Goal: Task Accomplishment & Management: Complete application form

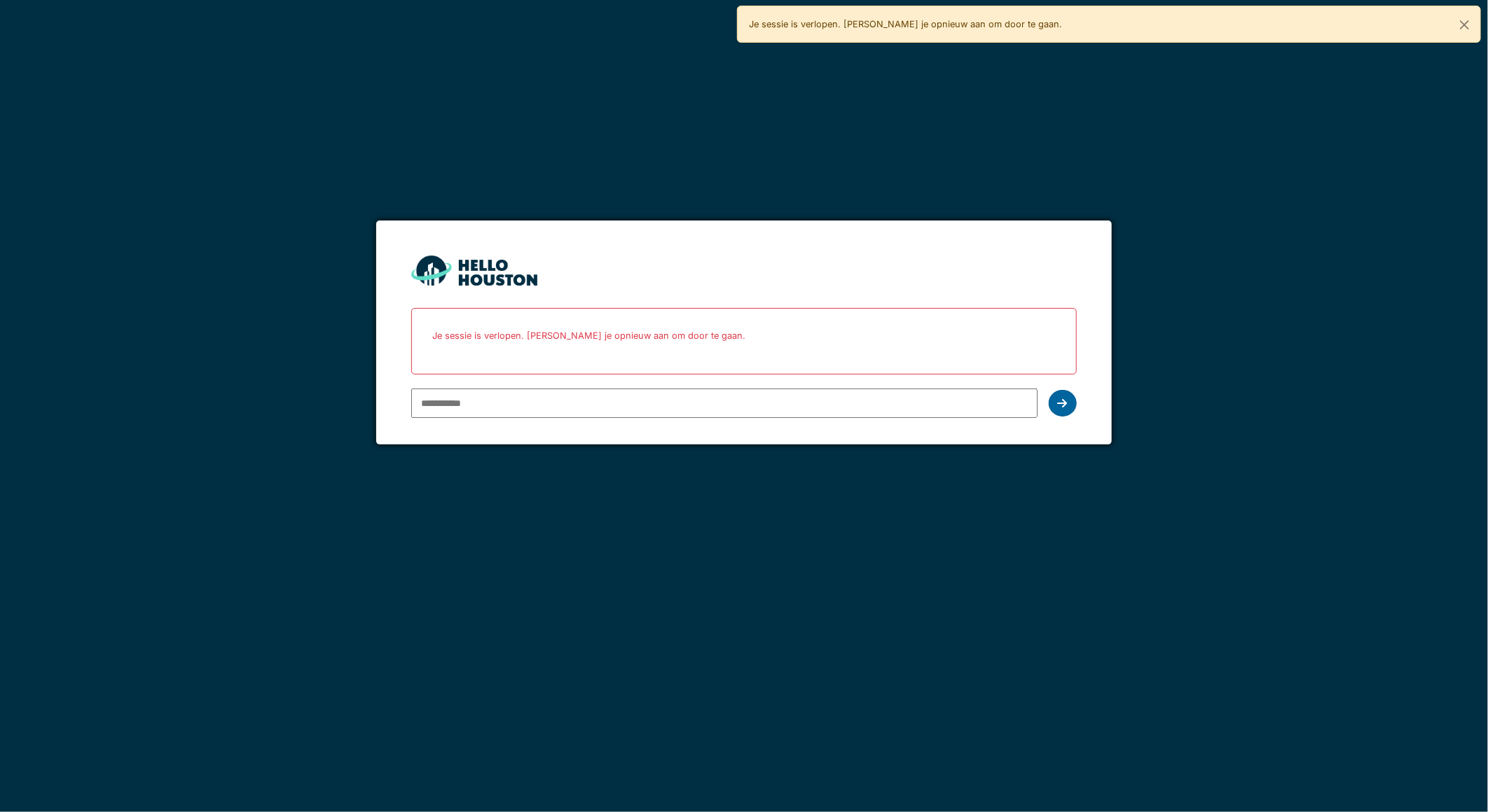
type input "**********"
click at [1060, 400] on icon at bounding box center [1063, 403] width 10 height 11
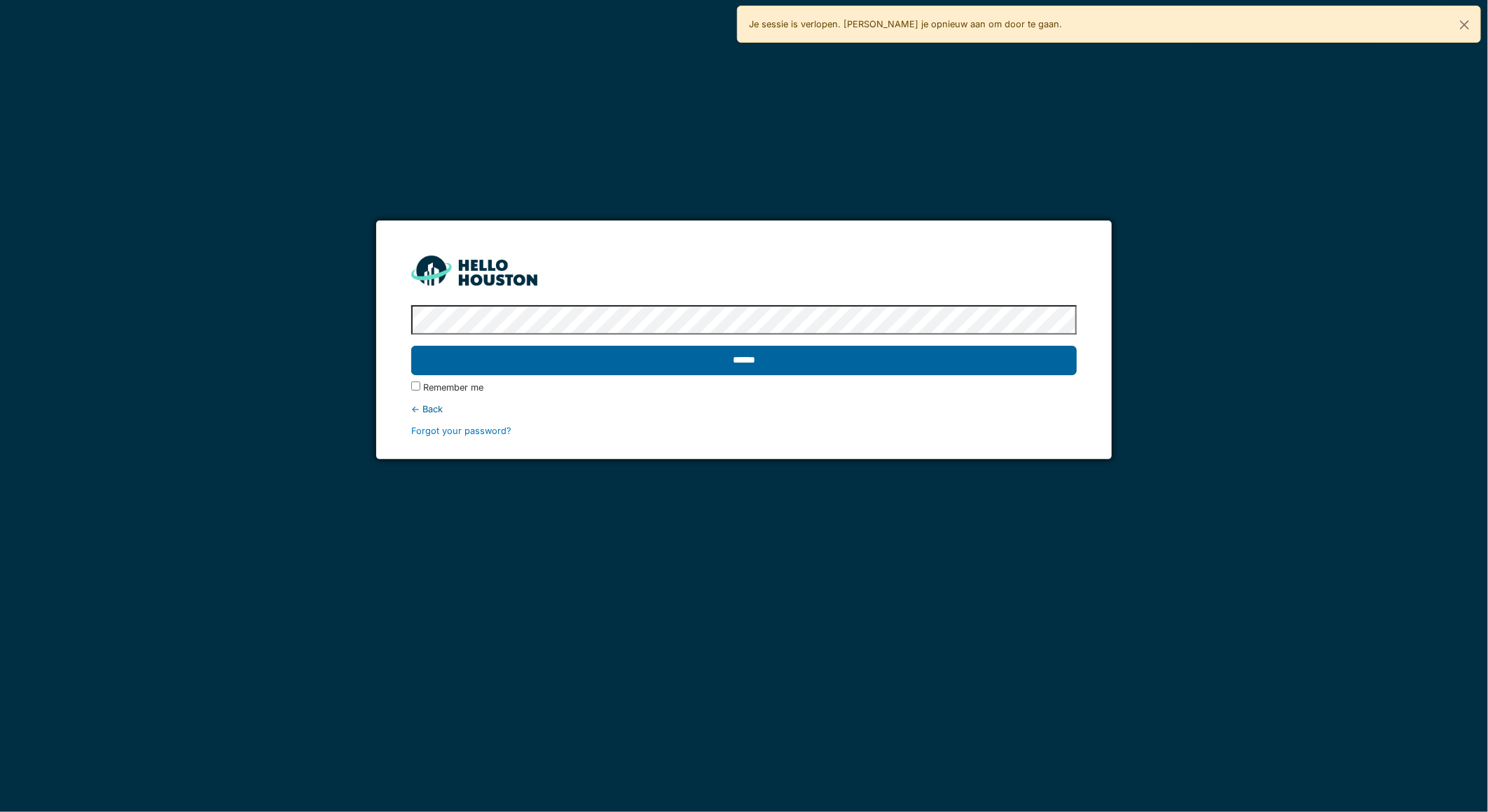
click at [982, 361] on input "******" at bounding box center [743, 361] width 665 height 29
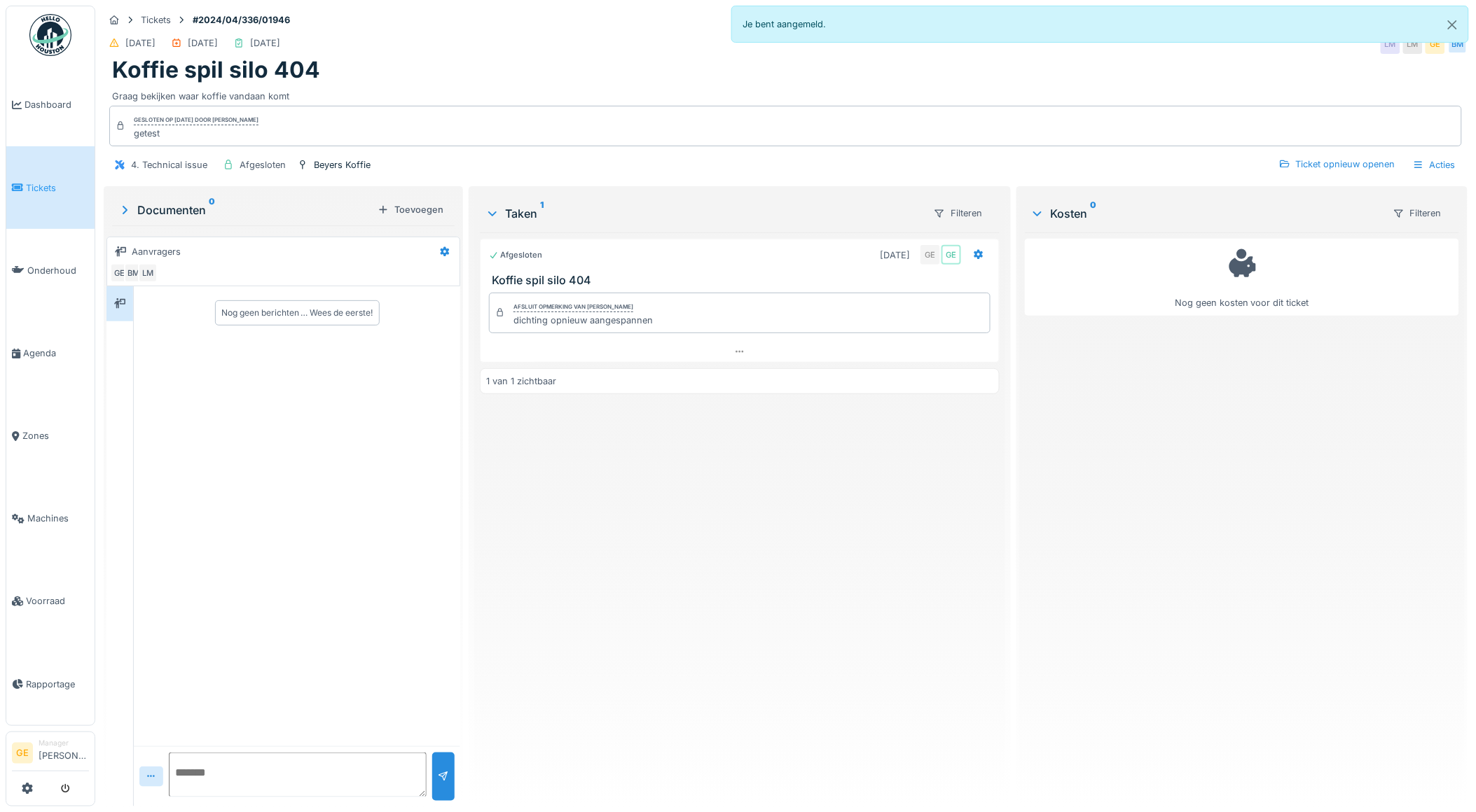
click at [43, 191] on span "Tickets" at bounding box center [57, 188] width 63 height 14
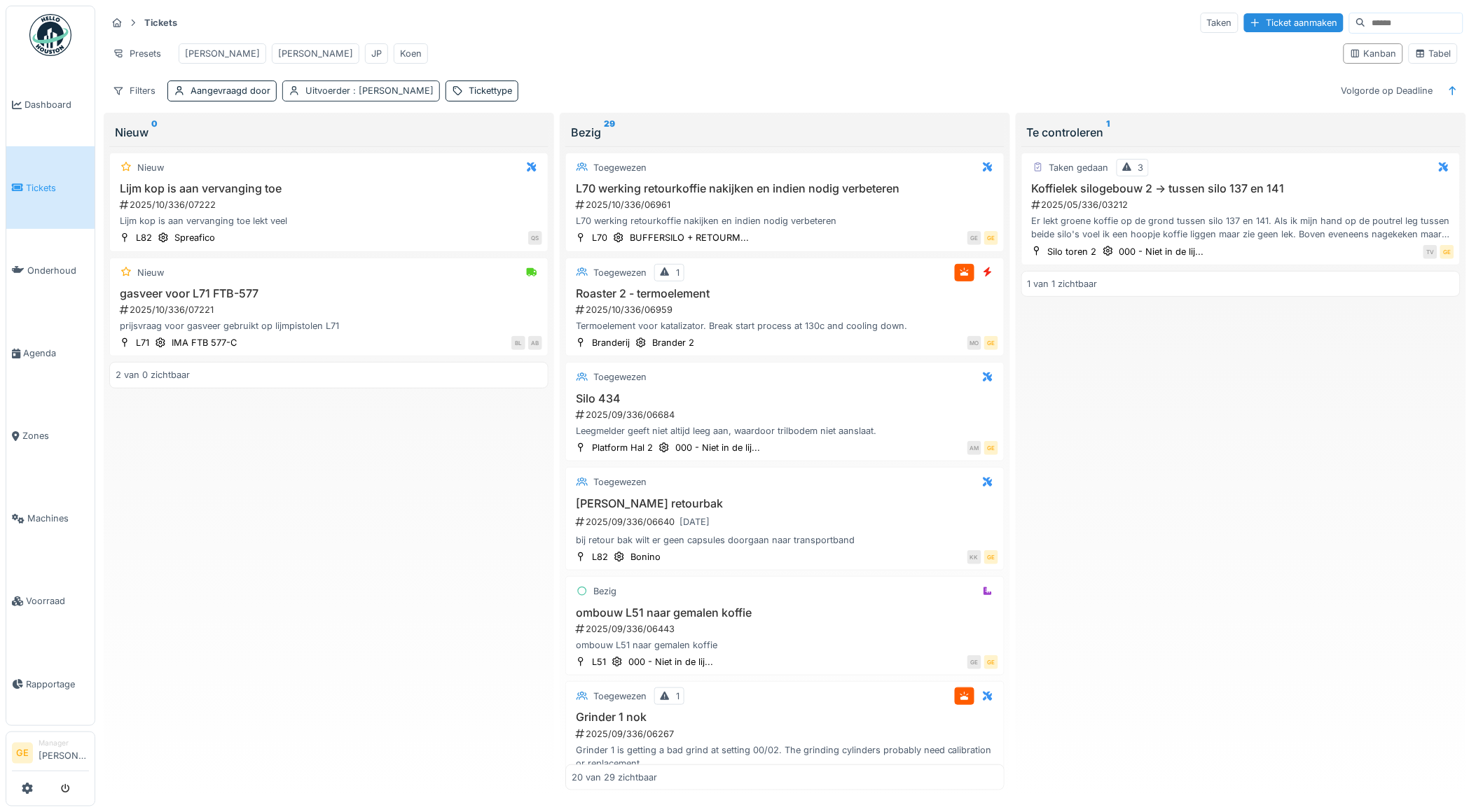
click at [350, 96] on span ": Gino Esselens" at bounding box center [392, 91] width 83 height 11
click at [386, 169] on icon at bounding box center [390, 170] width 8 height 8
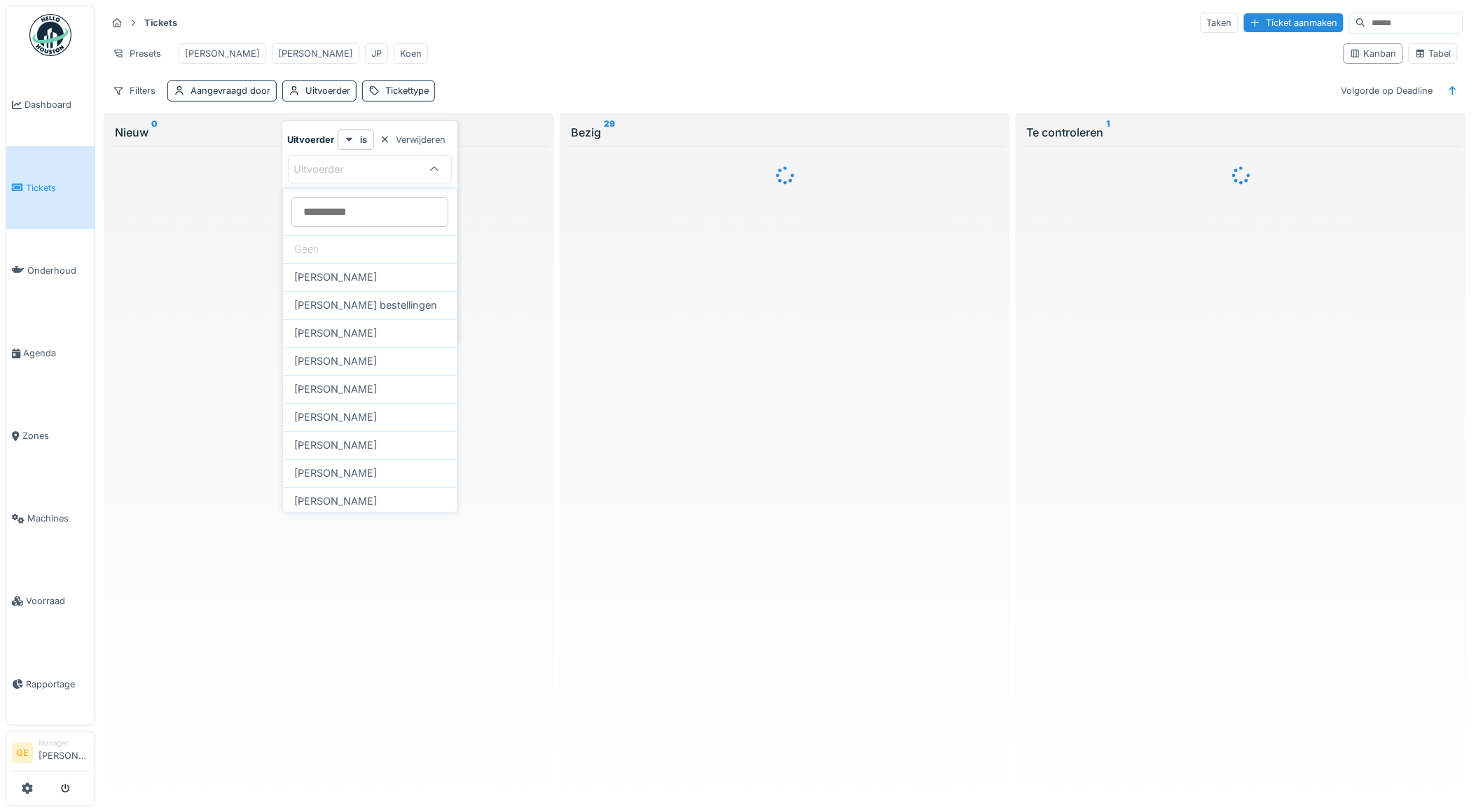
click at [487, 47] on div "Presets Adrian Gino JP Koen" at bounding box center [719, 53] width 1226 height 32
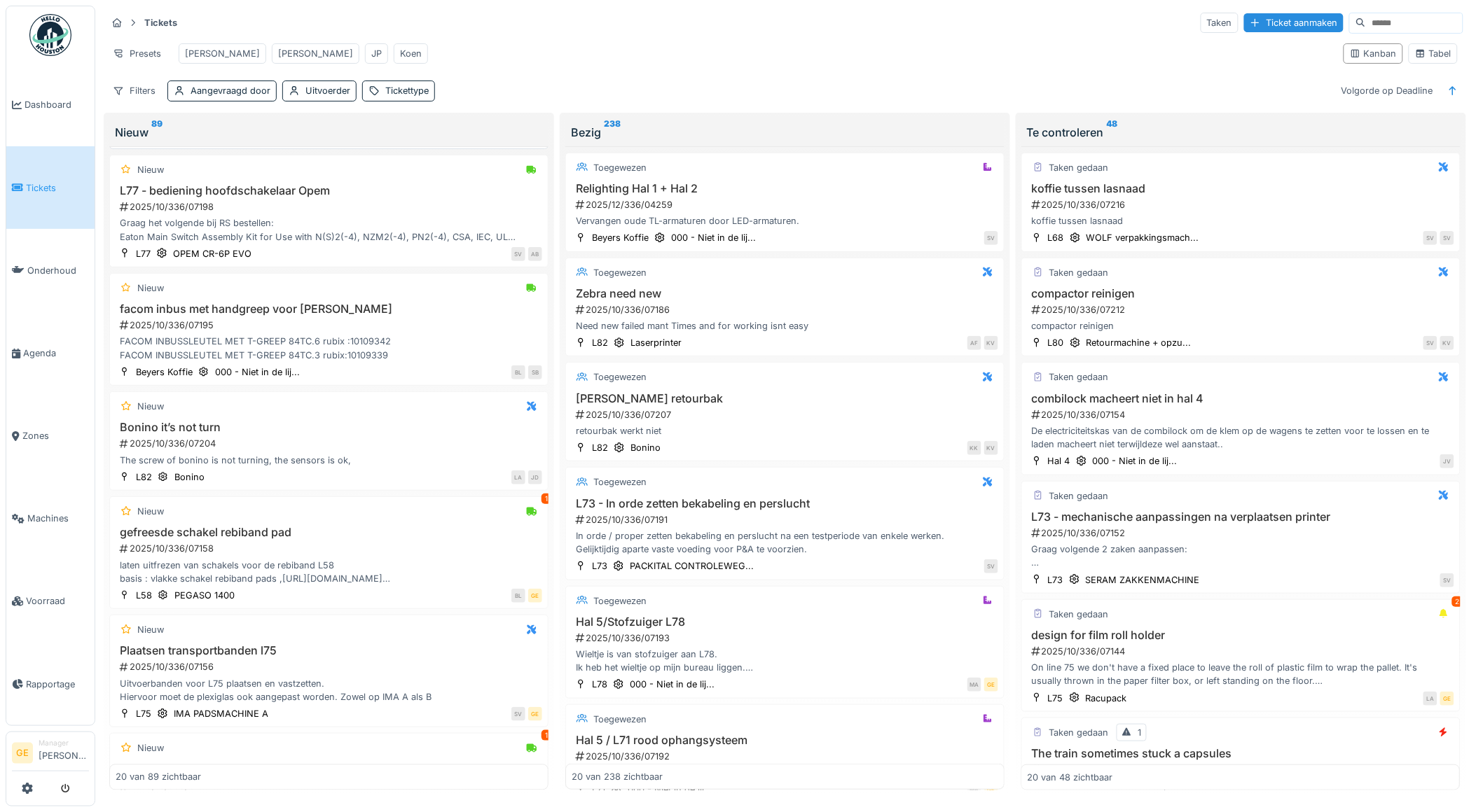
scroll to position [700, 0]
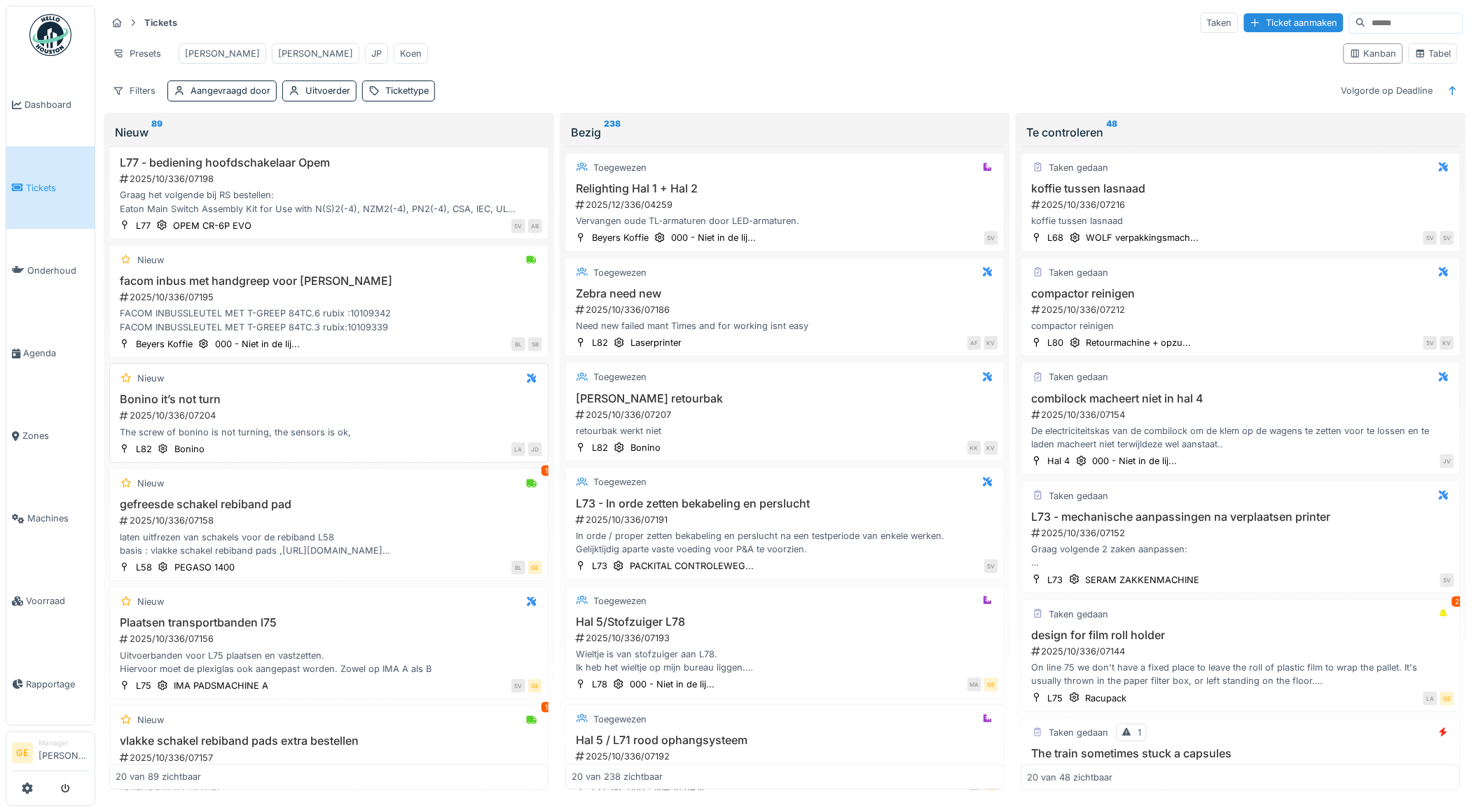
click at [305, 424] on div "Bonino it’s not turn 2025/10/336/07204 The screw of bonino is not turning, the …" at bounding box center [329, 416] width 427 height 47
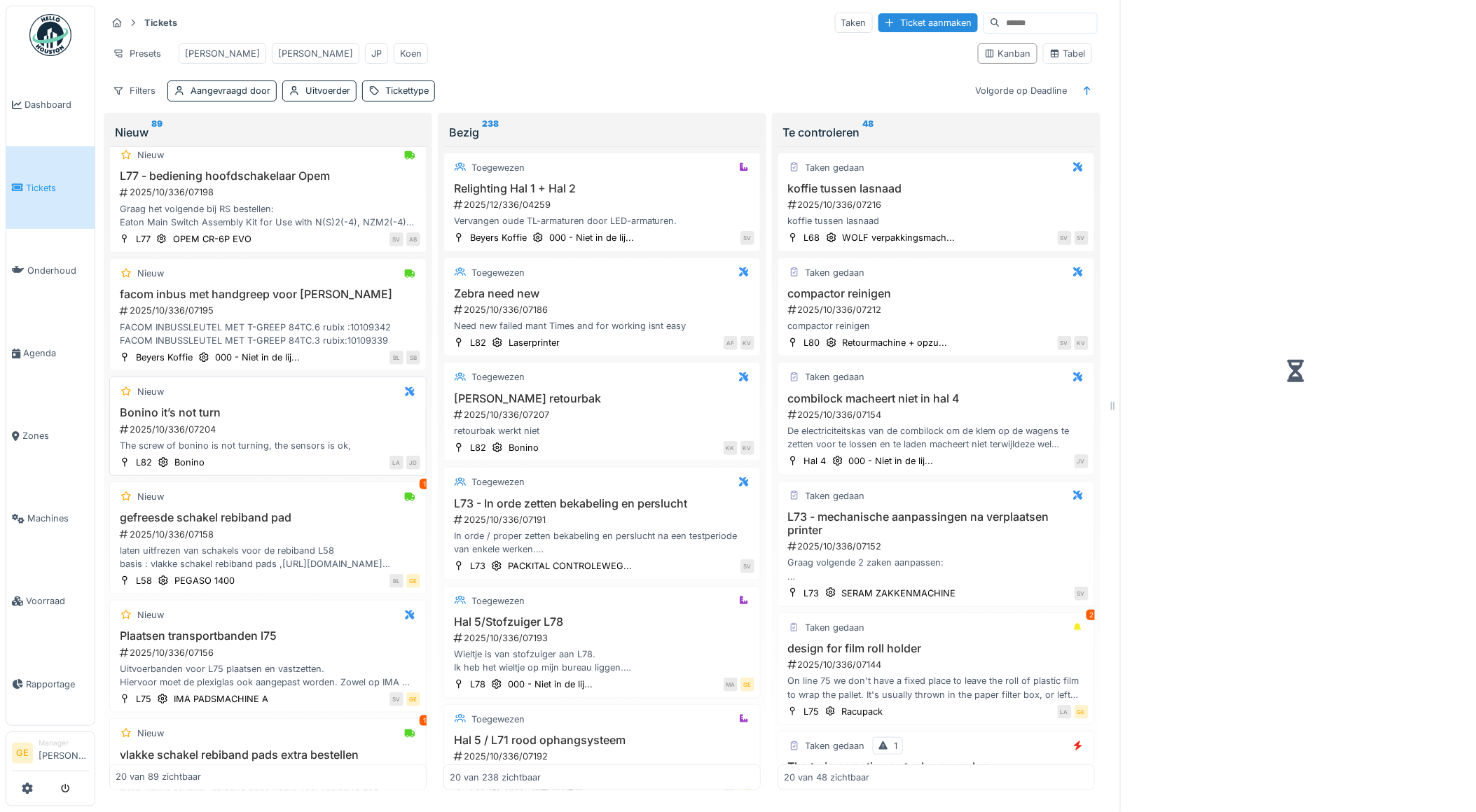
scroll to position [713, 0]
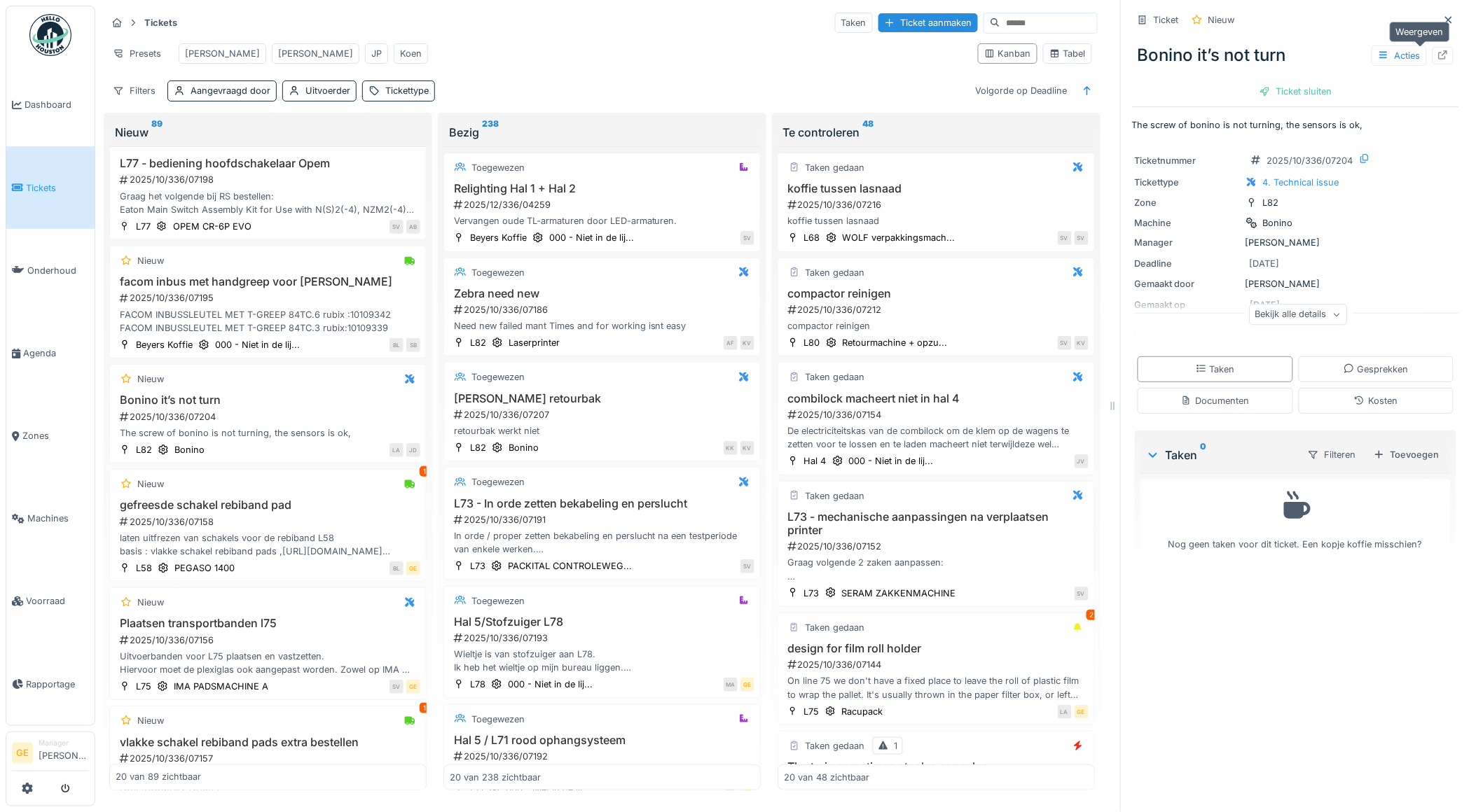
click at [1439, 58] on icon at bounding box center [1444, 55] width 9 height 9
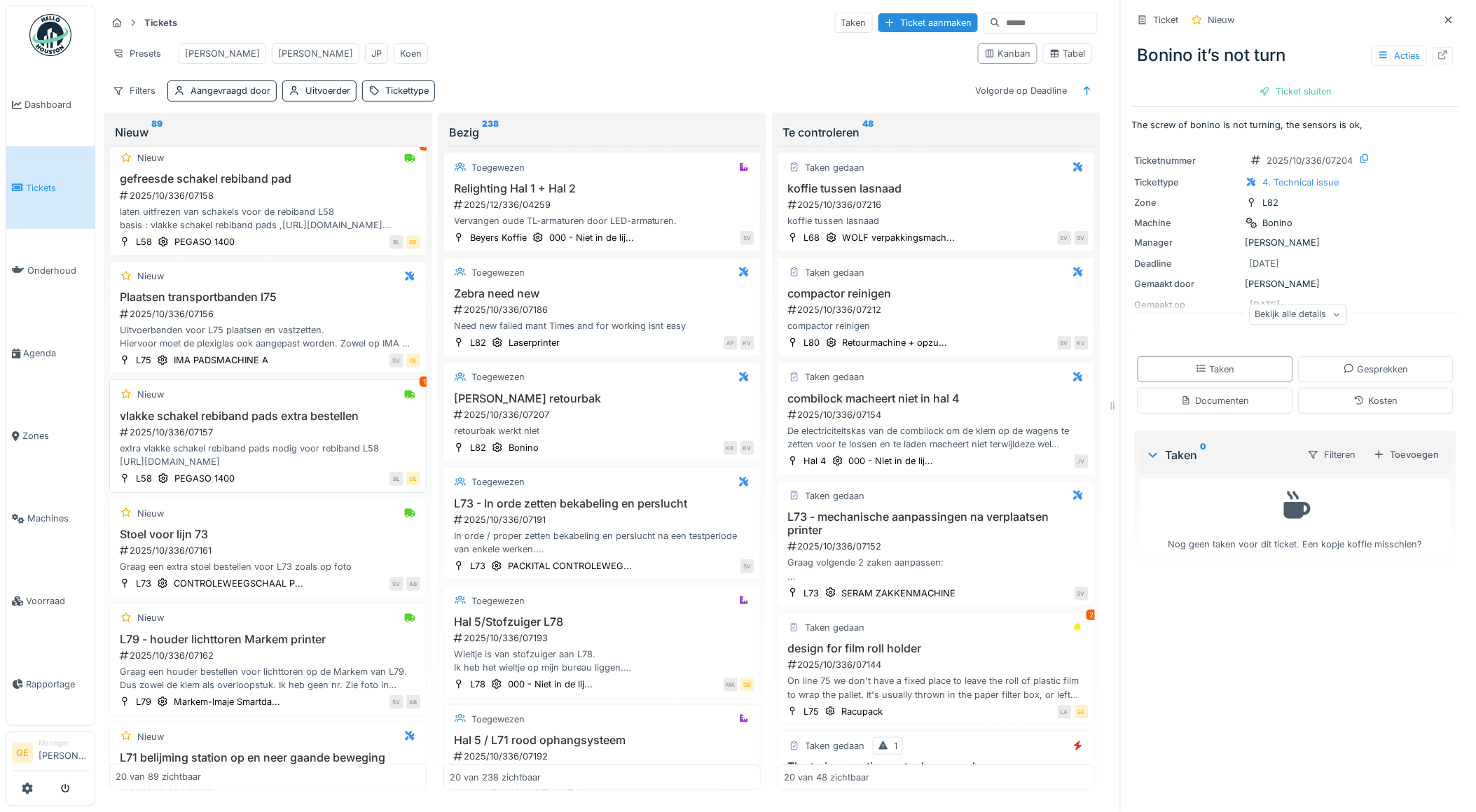
scroll to position [1025, 0]
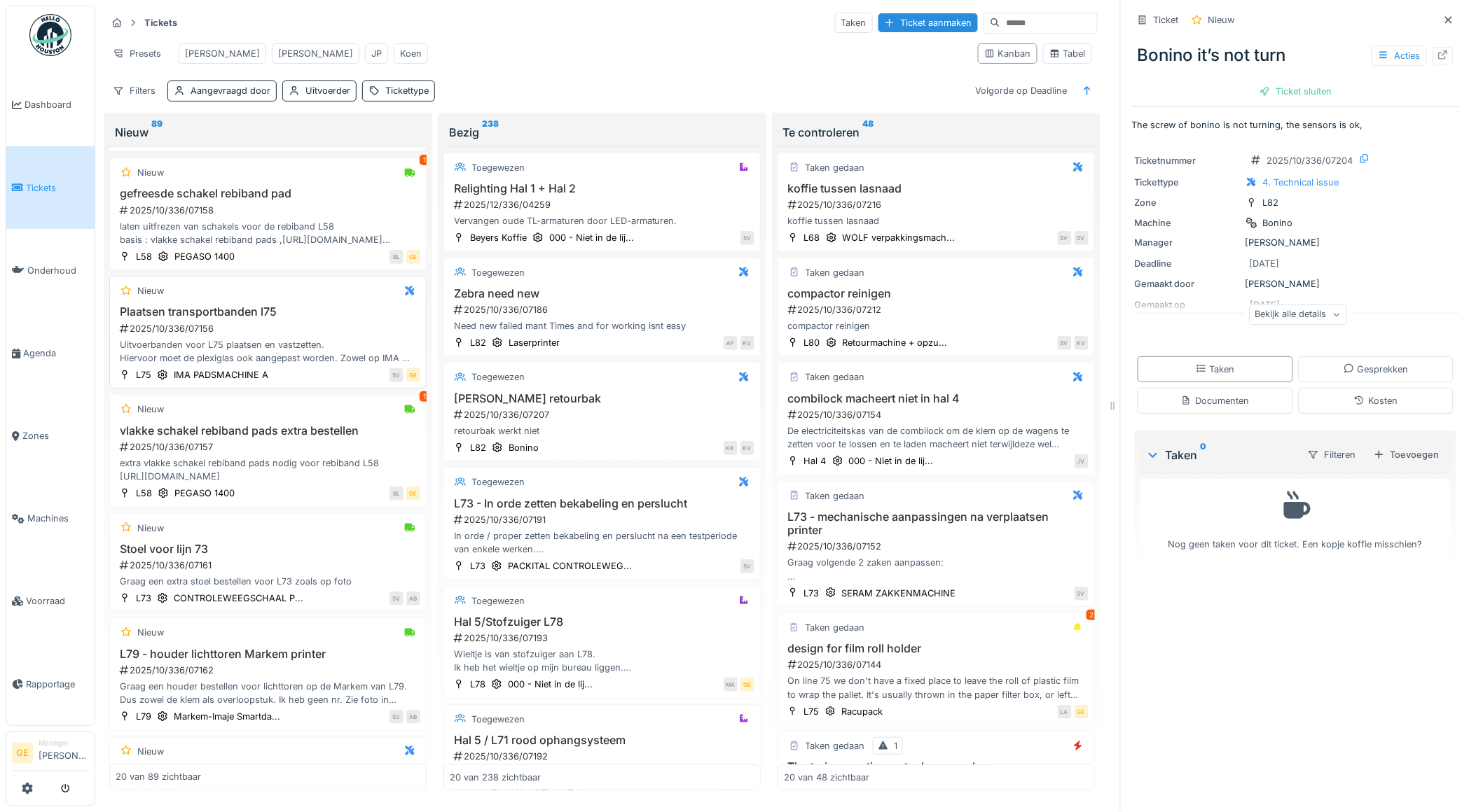
click at [299, 336] on div "2025/10/336/07156" at bounding box center [270, 329] width 302 height 14
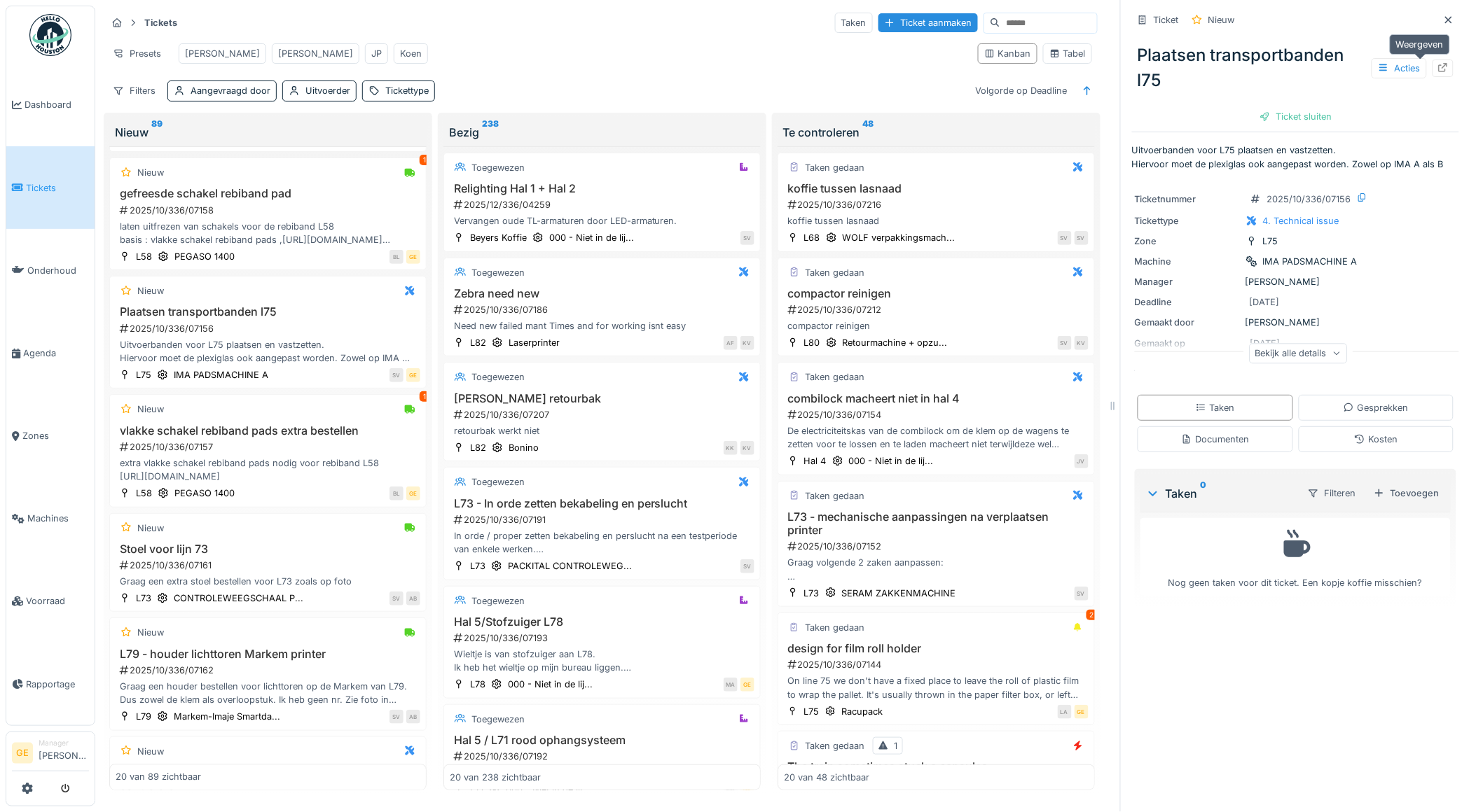
click at [1438, 65] on icon at bounding box center [1443, 68] width 11 height 9
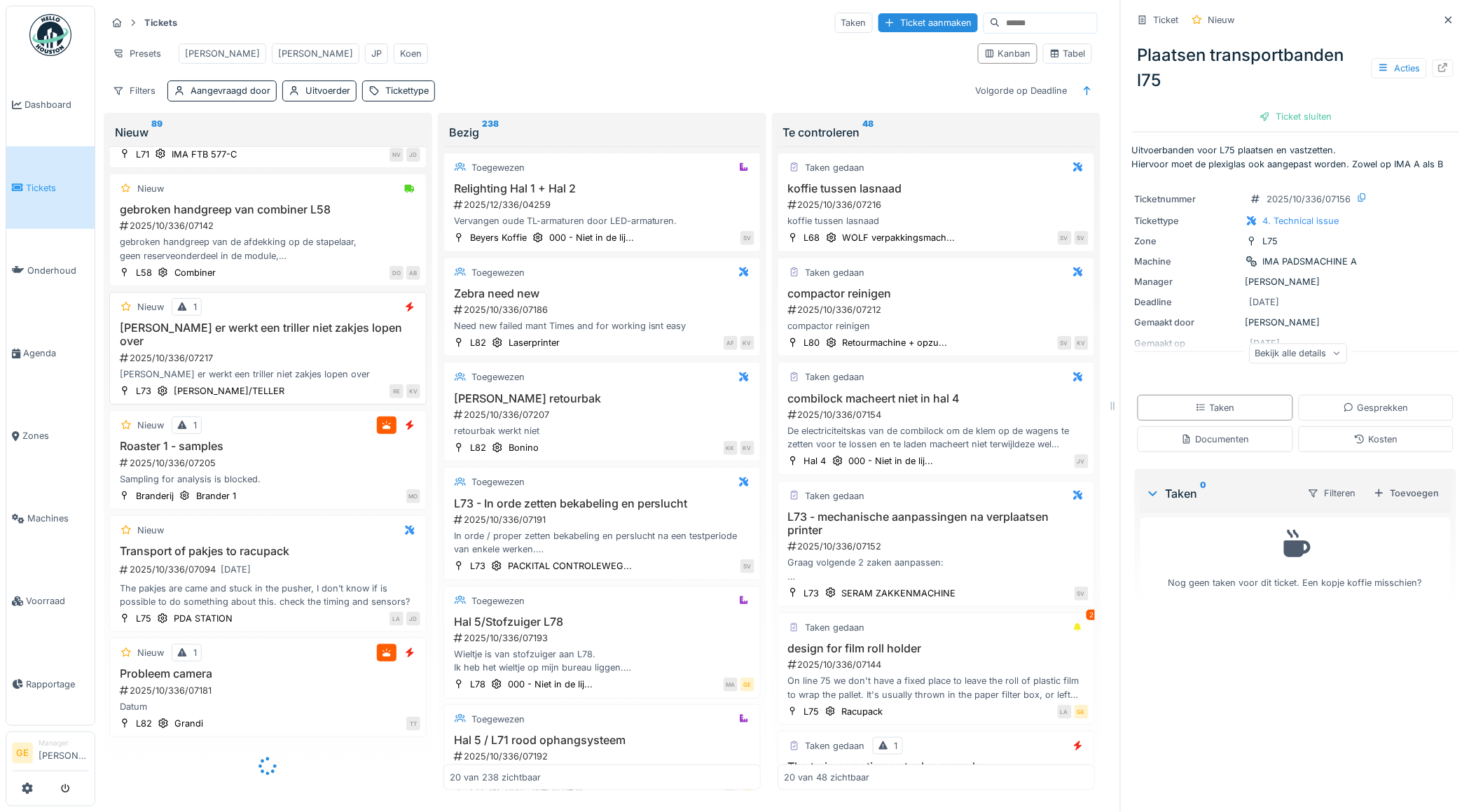
scroll to position [1740, 0]
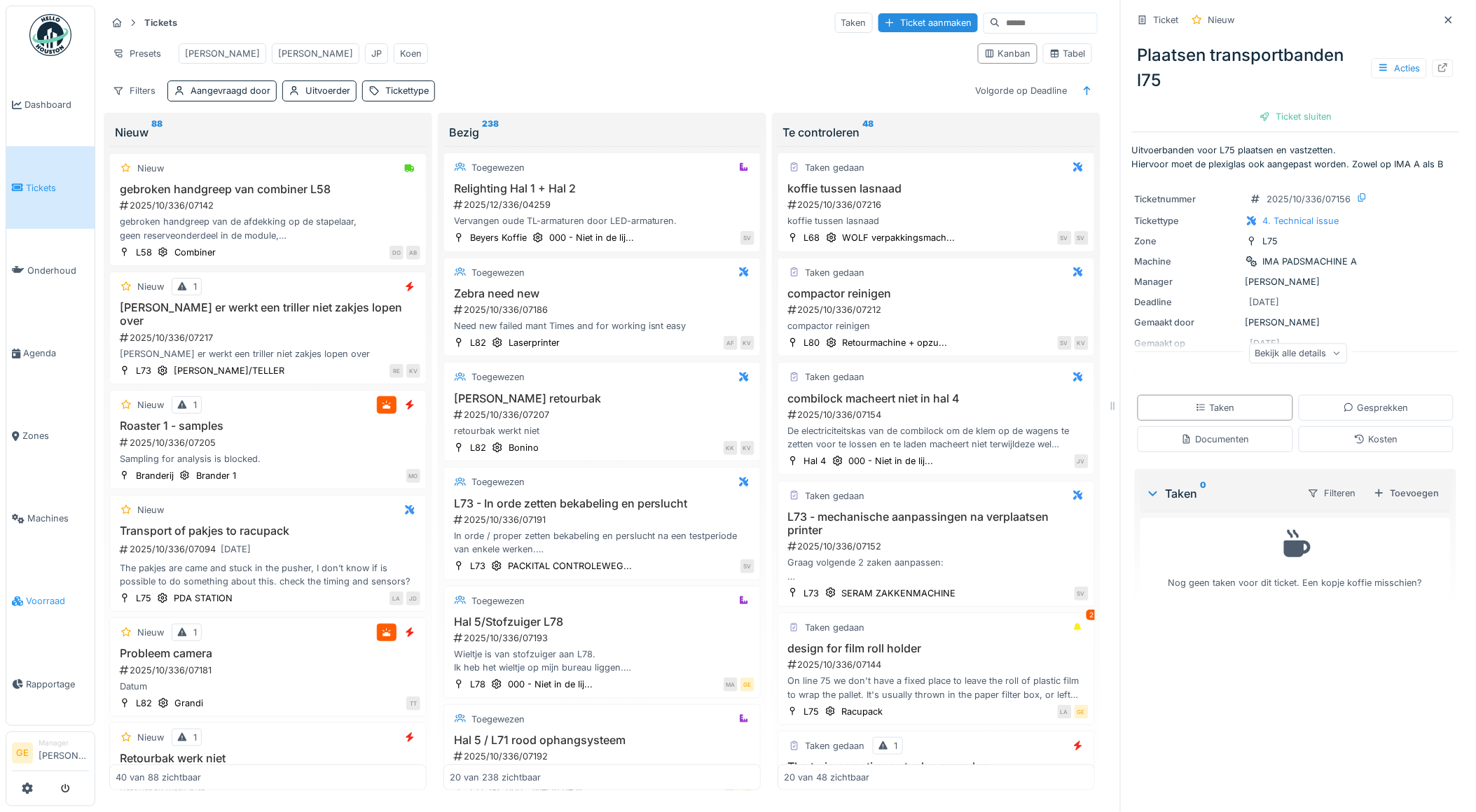
click at [30, 594] on span "Voorraad" at bounding box center [57, 601] width 63 height 14
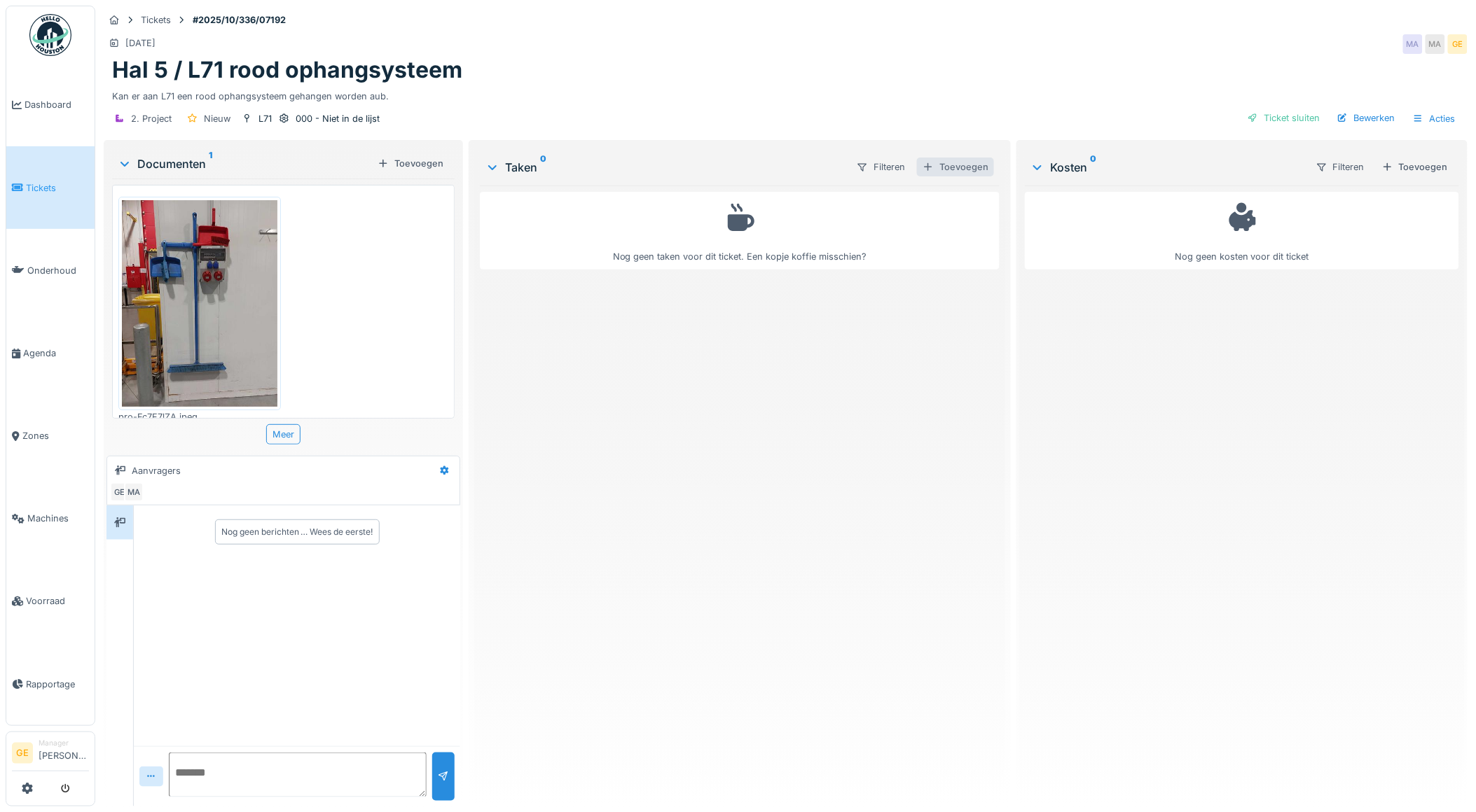
click at [951, 169] on div "Toevoegen" at bounding box center [955, 167] width 77 height 19
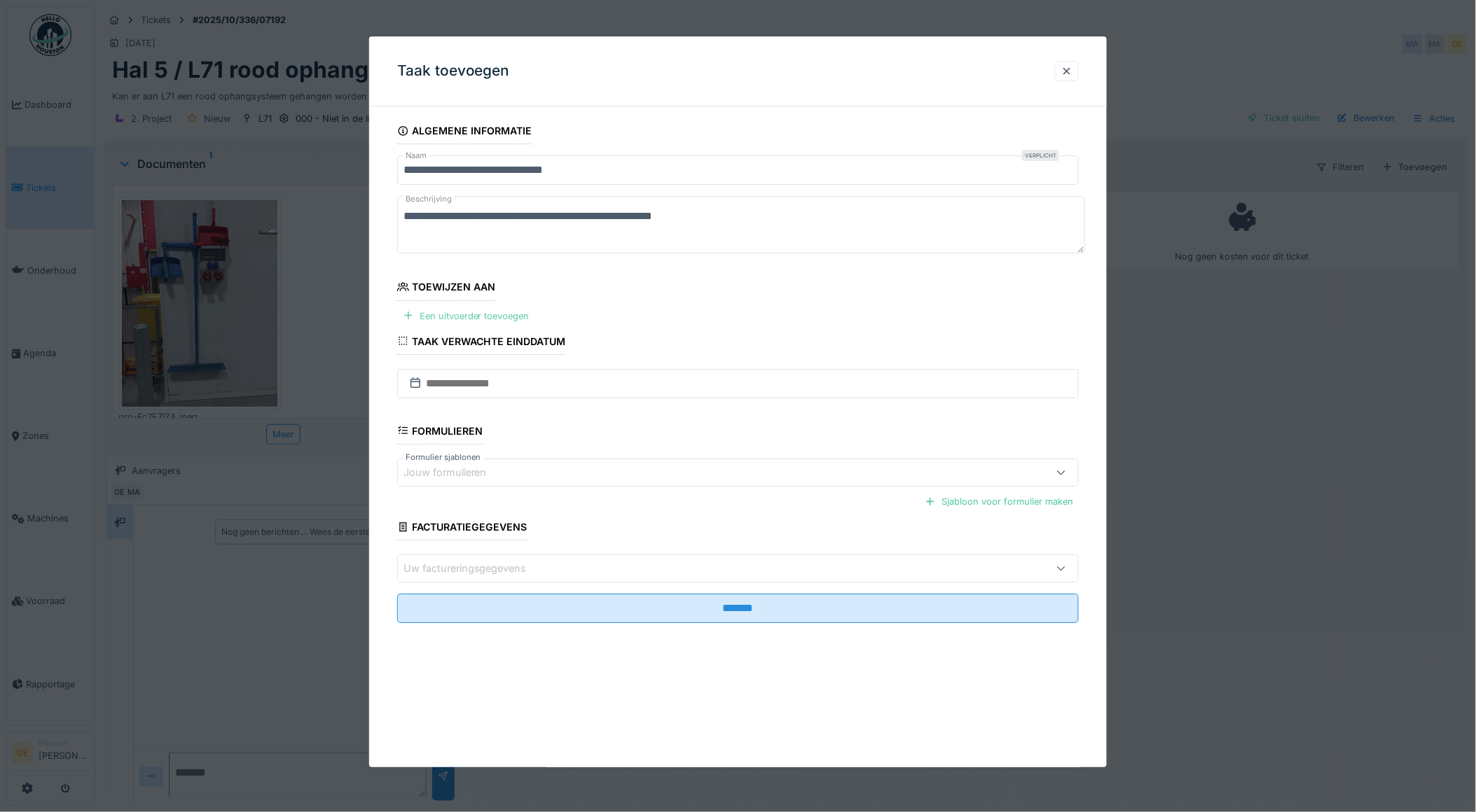
click at [492, 318] on div "Een uitvoerder toevoegen" at bounding box center [467, 315] width 138 height 19
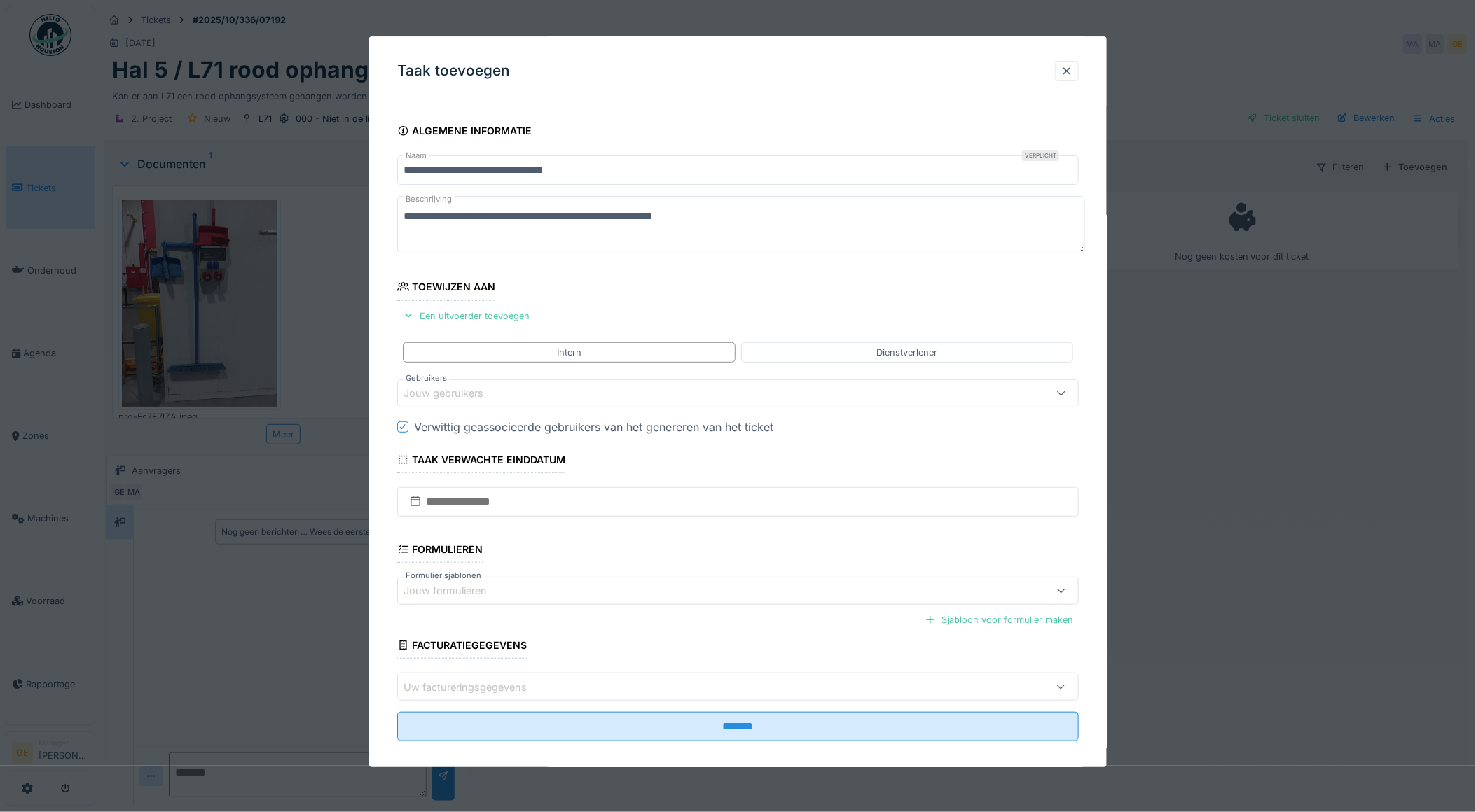
click at [472, 394] on div "Jouw gebruikers" at bounding box center [453, 394] width 99 height 16
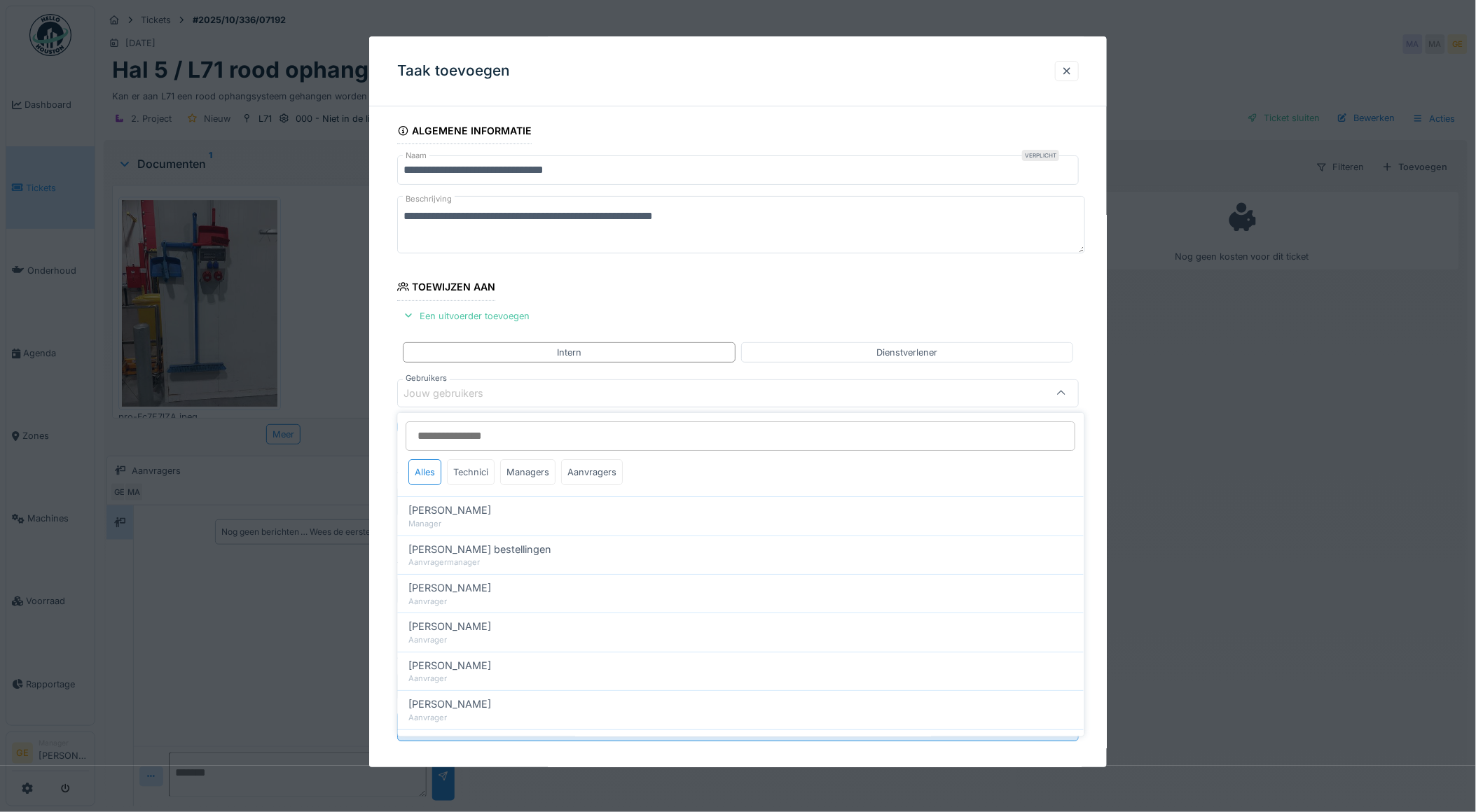
click at [458, 478] on div "Technici" at bounding box center [471, 472] width 47 height 26
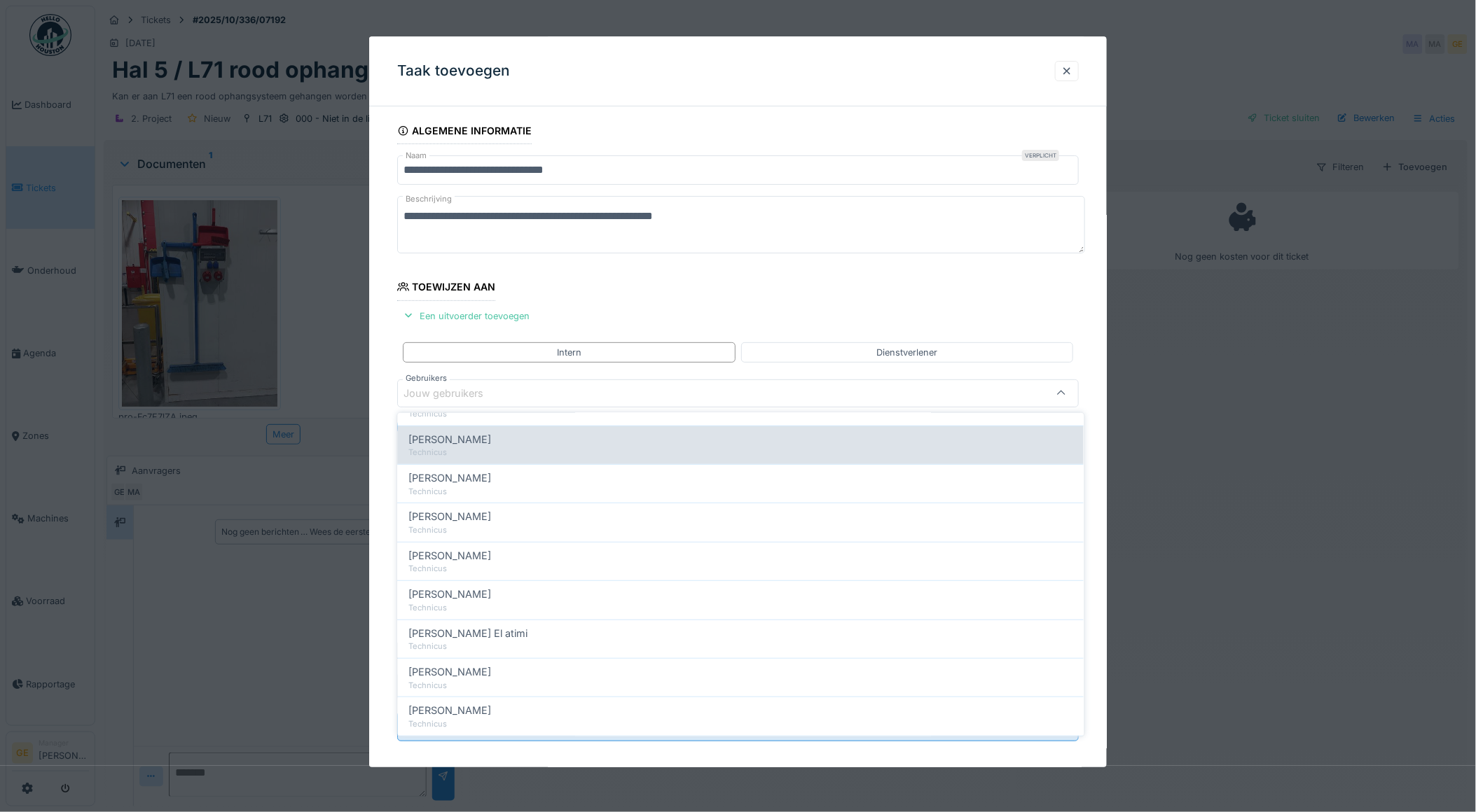
scroll to position [311, 0]
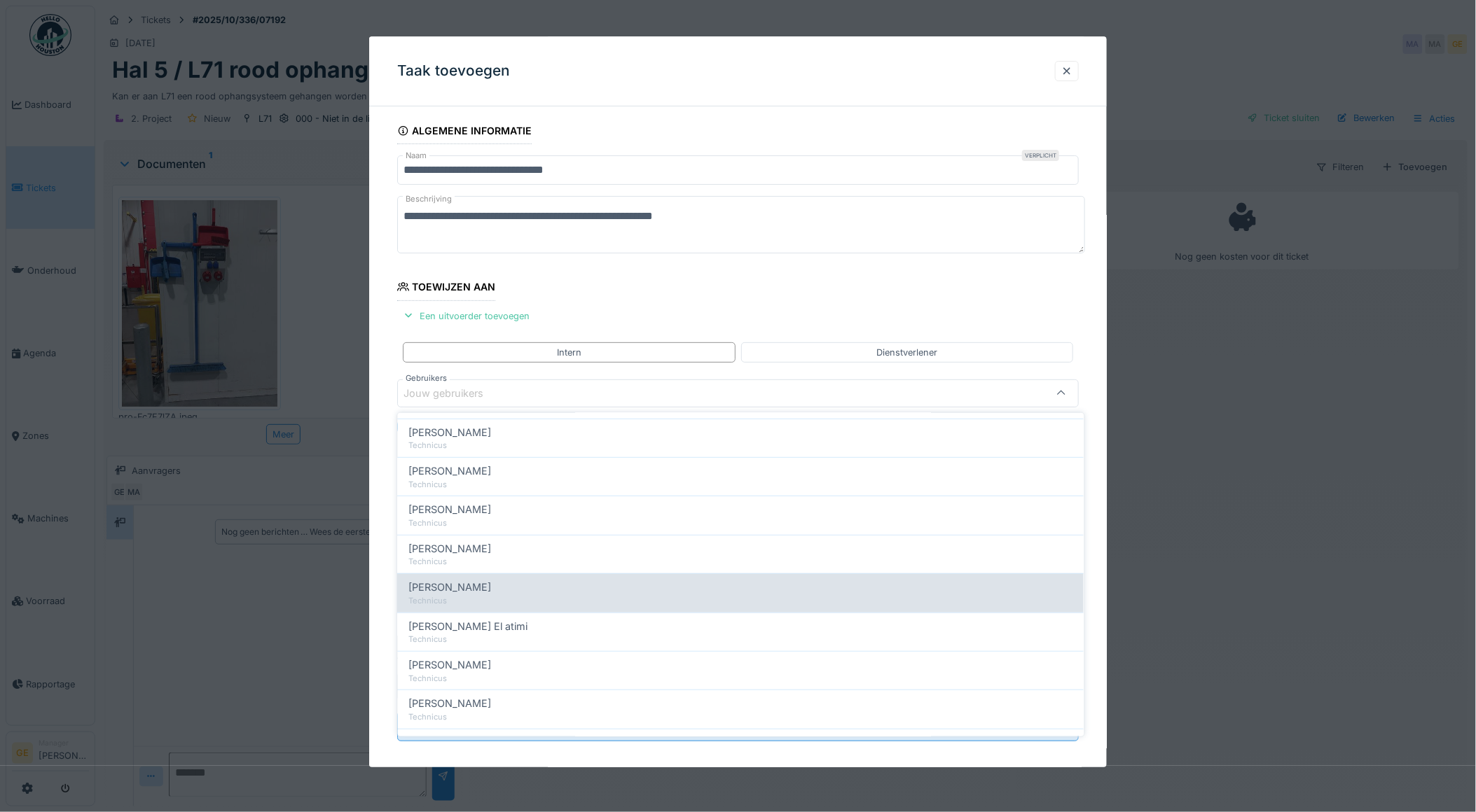
click at [438, 594] on span "[PERSON_NAME]" at bounding box center [450, 587] width 83 height 16
type input "****"
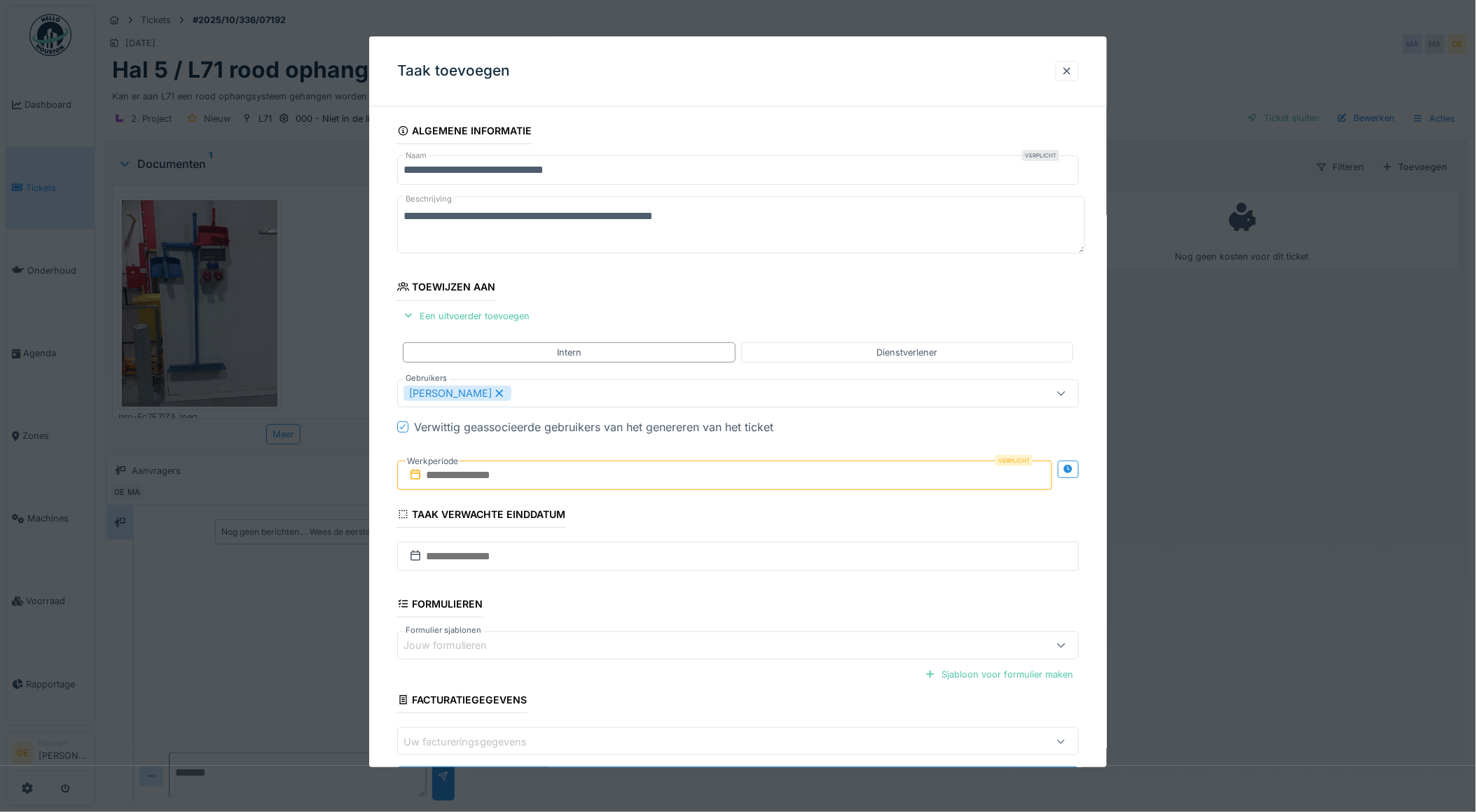
click at [386, 325] on div "**********" at bounding box center [738, 477] width 739 height 718
click at [566, 470] on input "text" at bounding box center [725, 475] width 656 height 29
click at [706, 612] on div "15" at bounding box center [705, 613] width 19 height 20
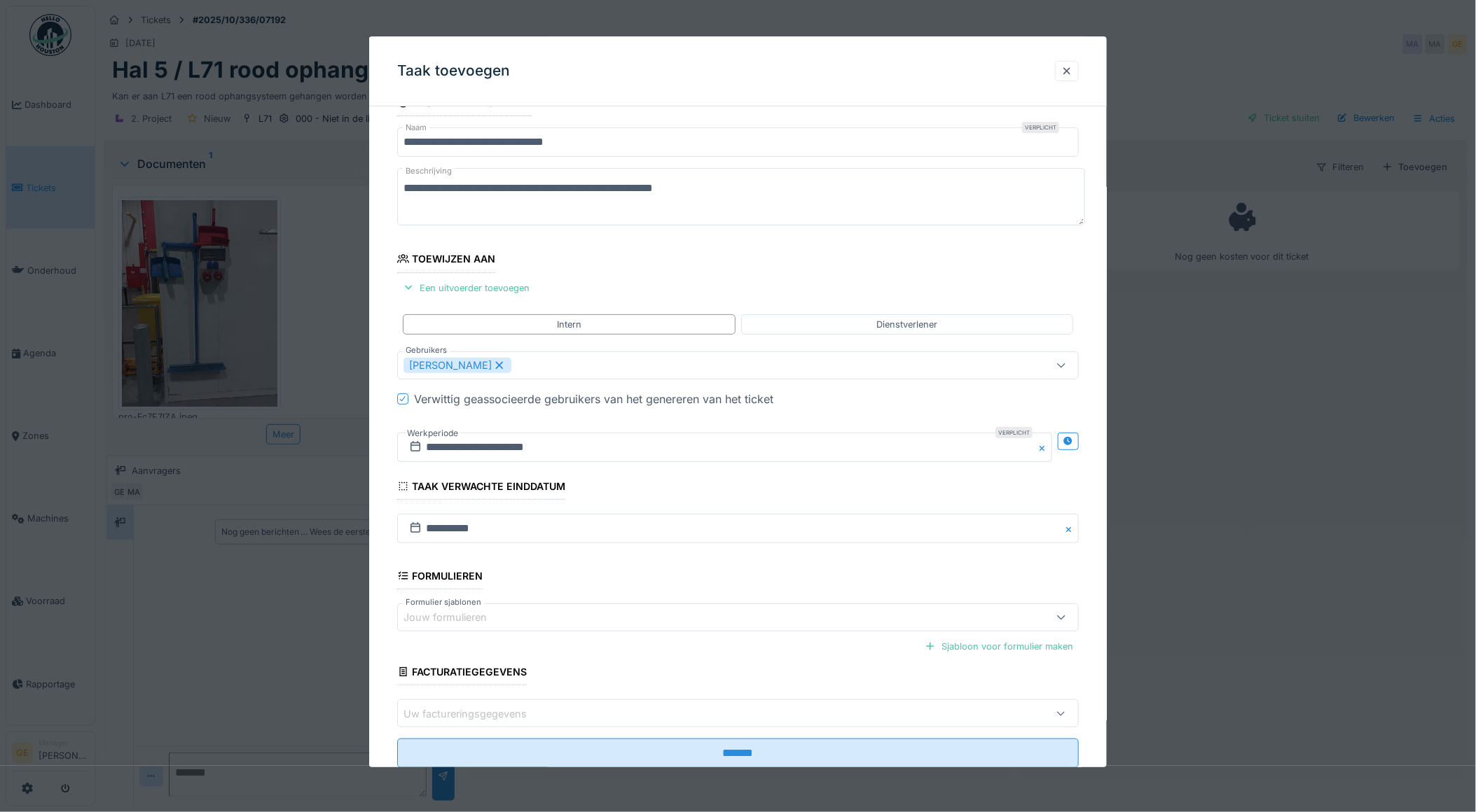
scroll to position [68, 0]
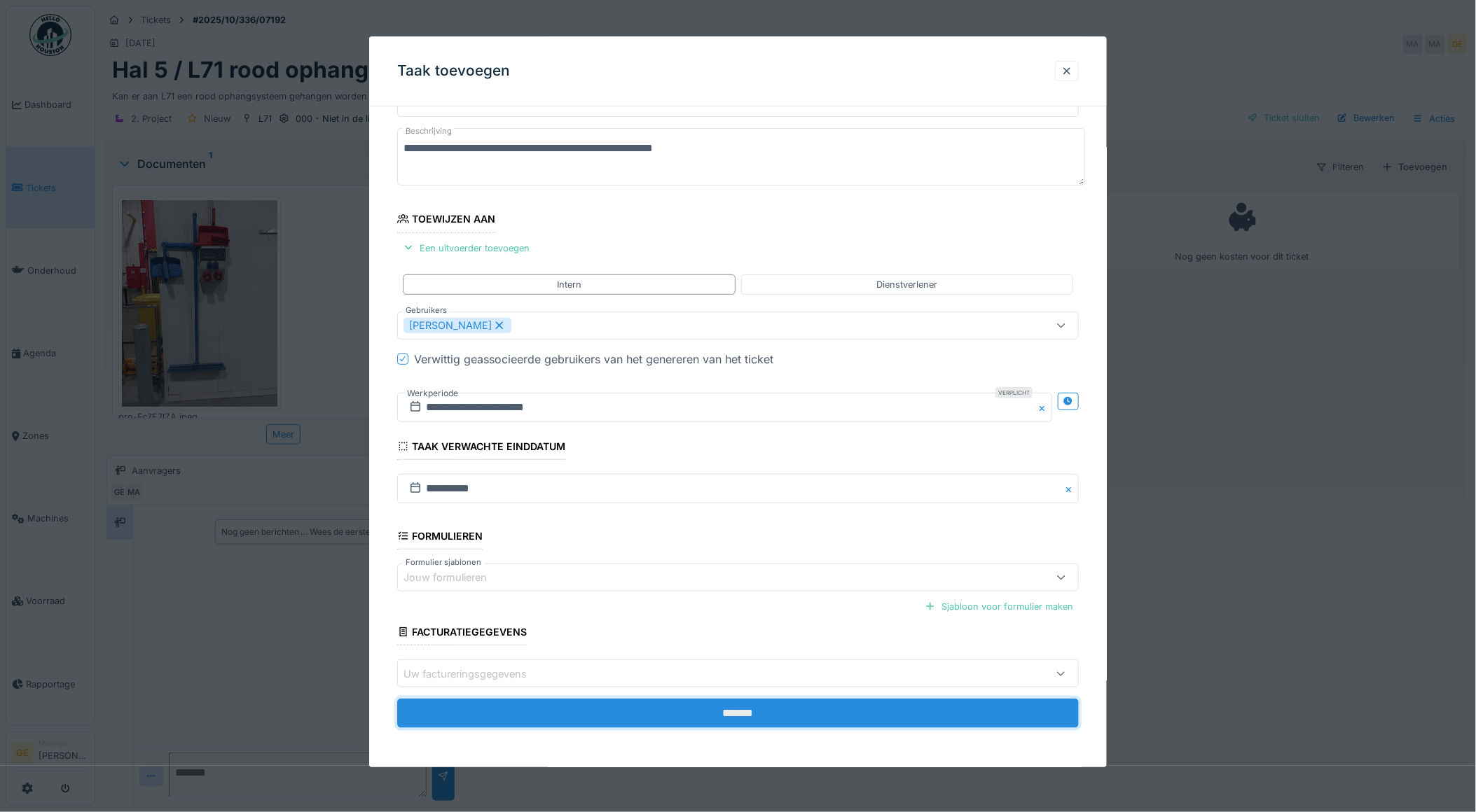
click at [549, 710] on input "*******" at bounding box center [739, 714] width 682 height 29
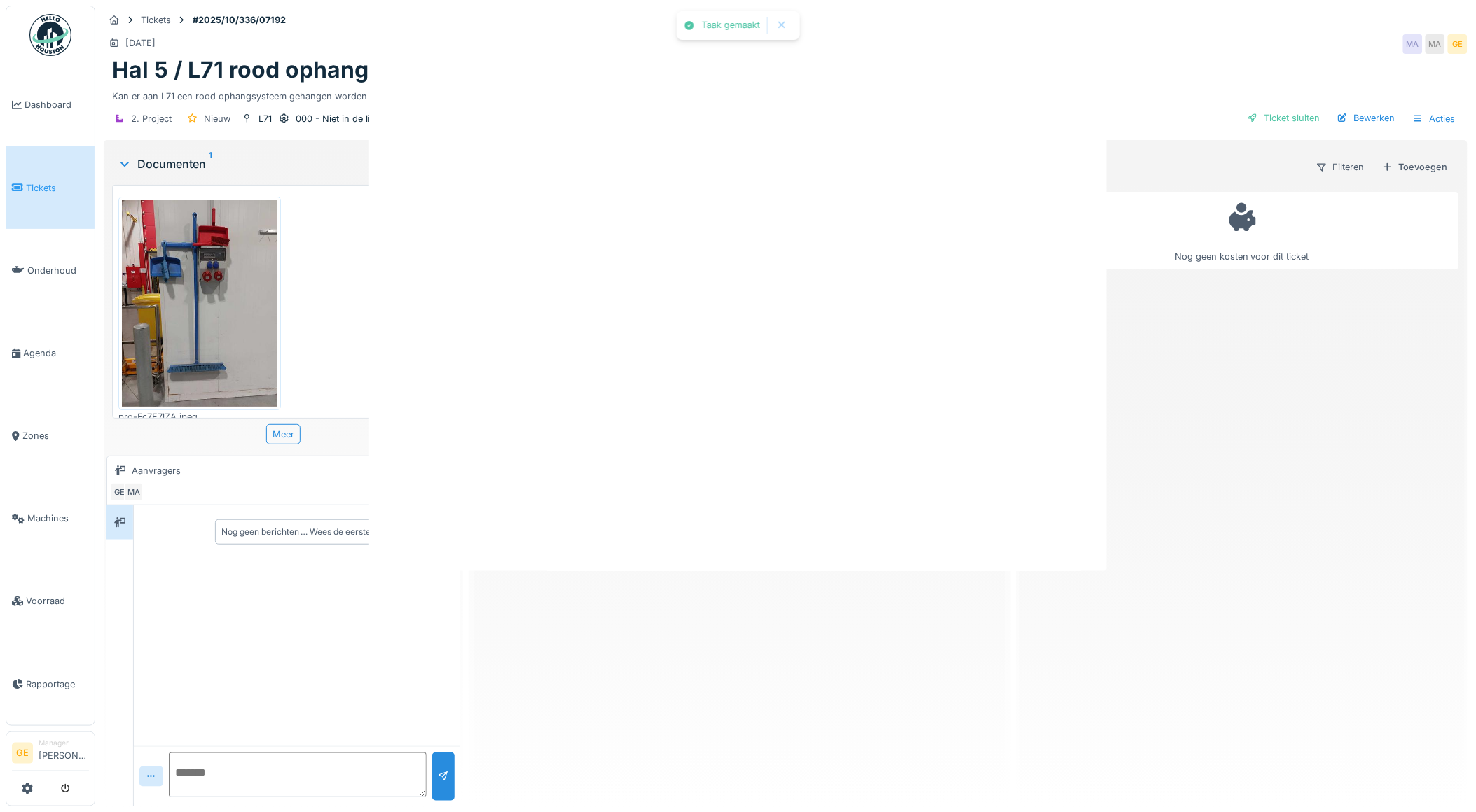
scroll to position [0, 0]
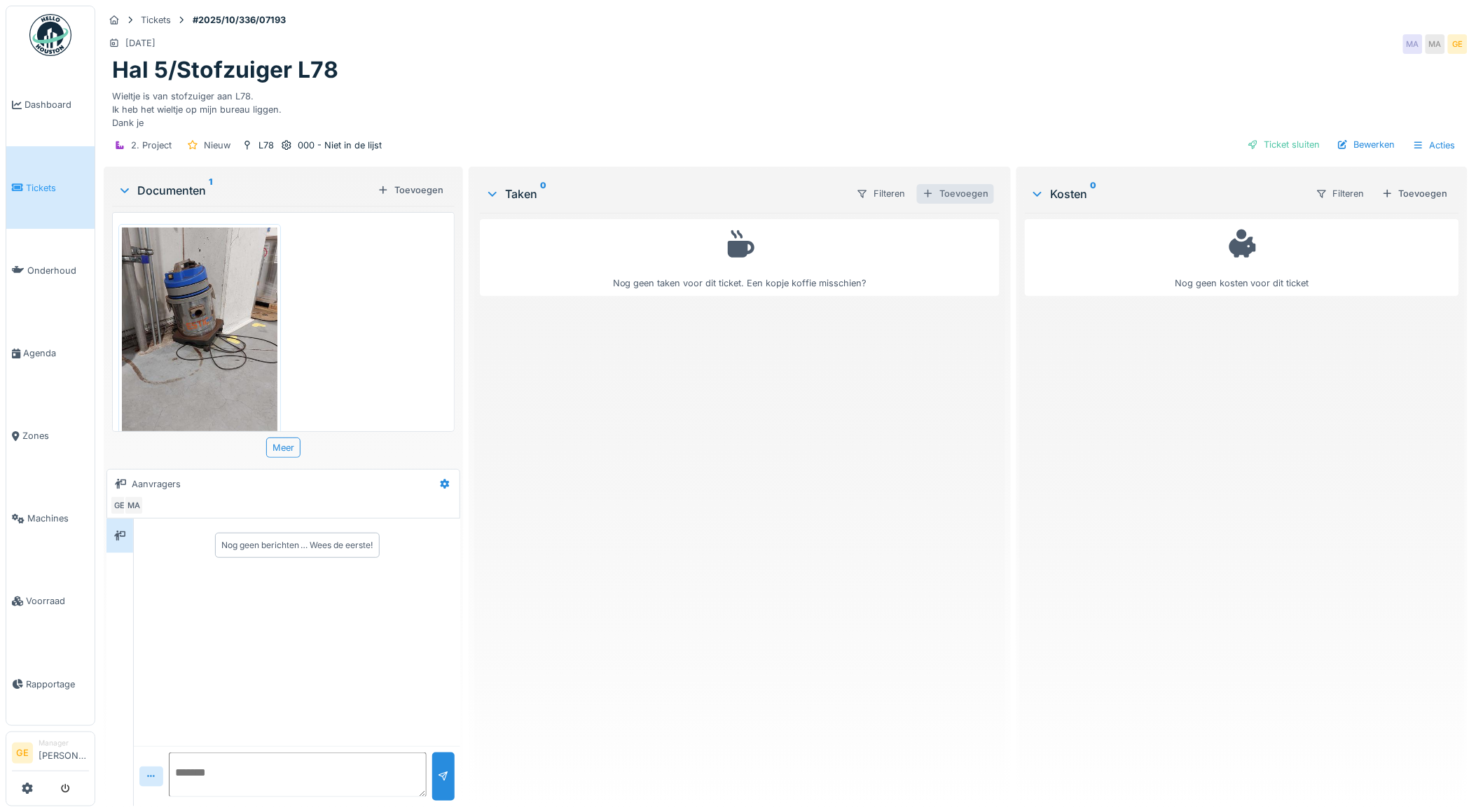
click at [951, 191] on div "Toevoegen" at bounding box center [955, 193] width 77 height 19
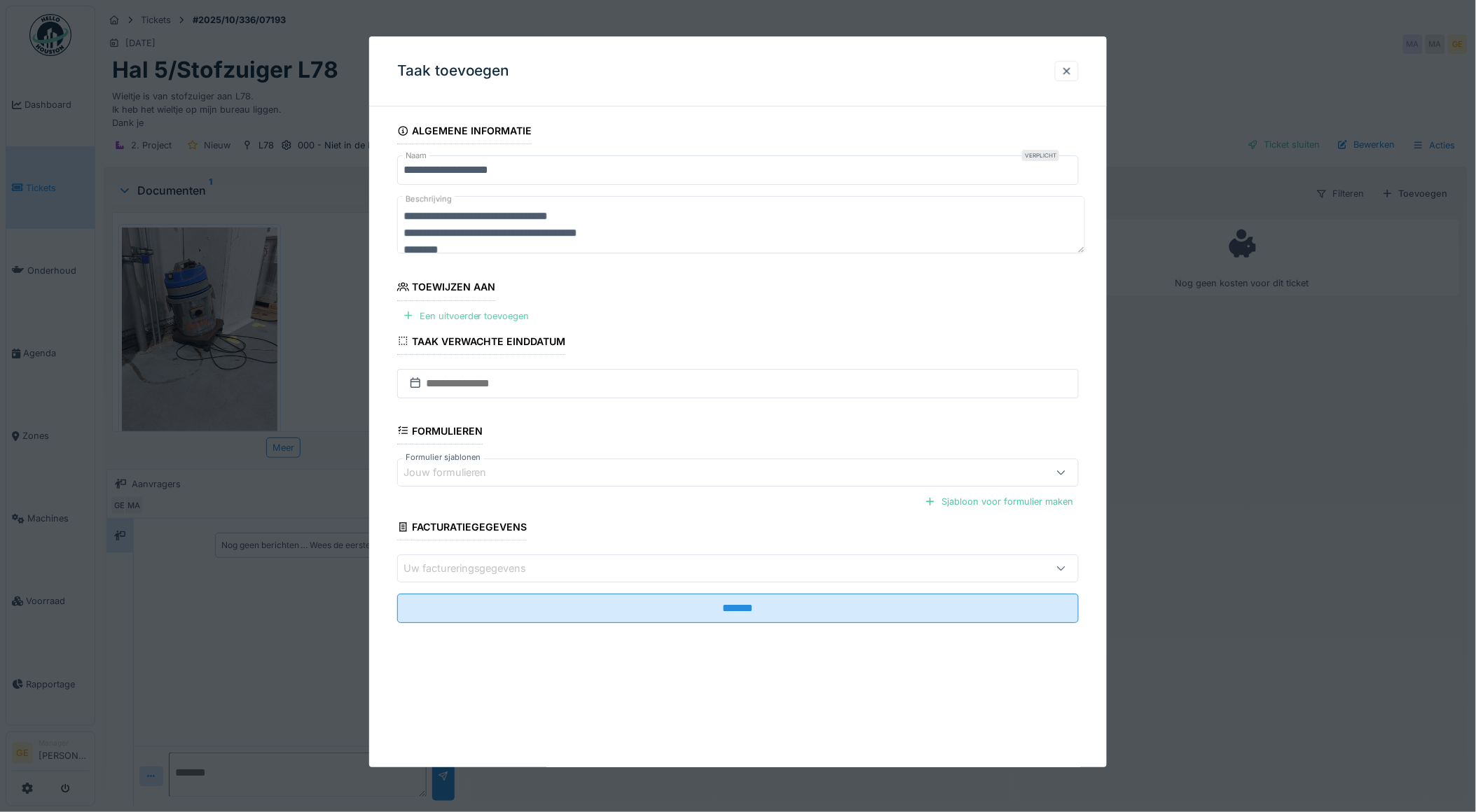
click at [473, 318] on div "Een uitvoerder toevoegen" at bounding box center [467, 315] width 138 height 19
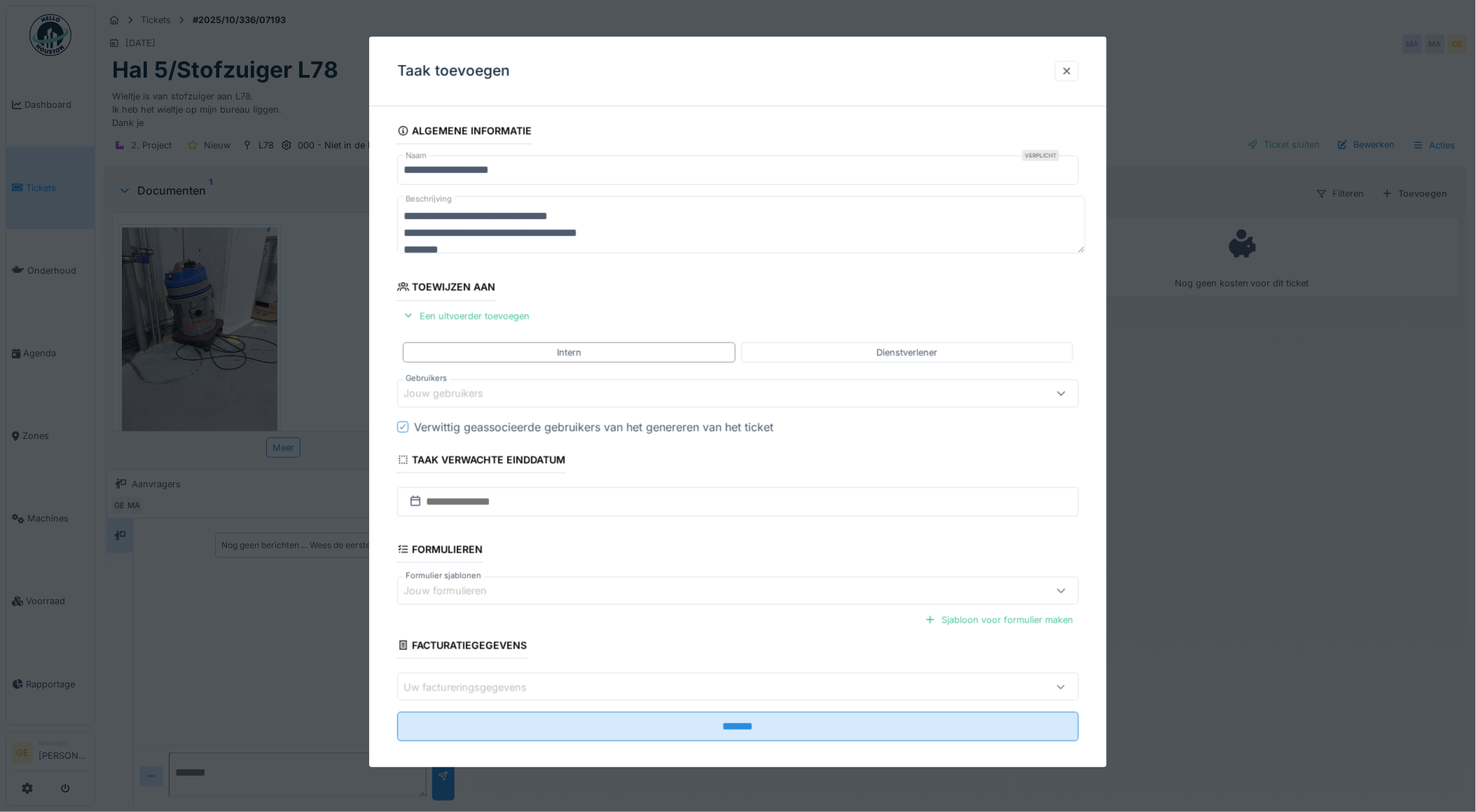
click at [473, 395] on div "Jouw gebruikers" at bounding box center [453, 394] width 99 height 16
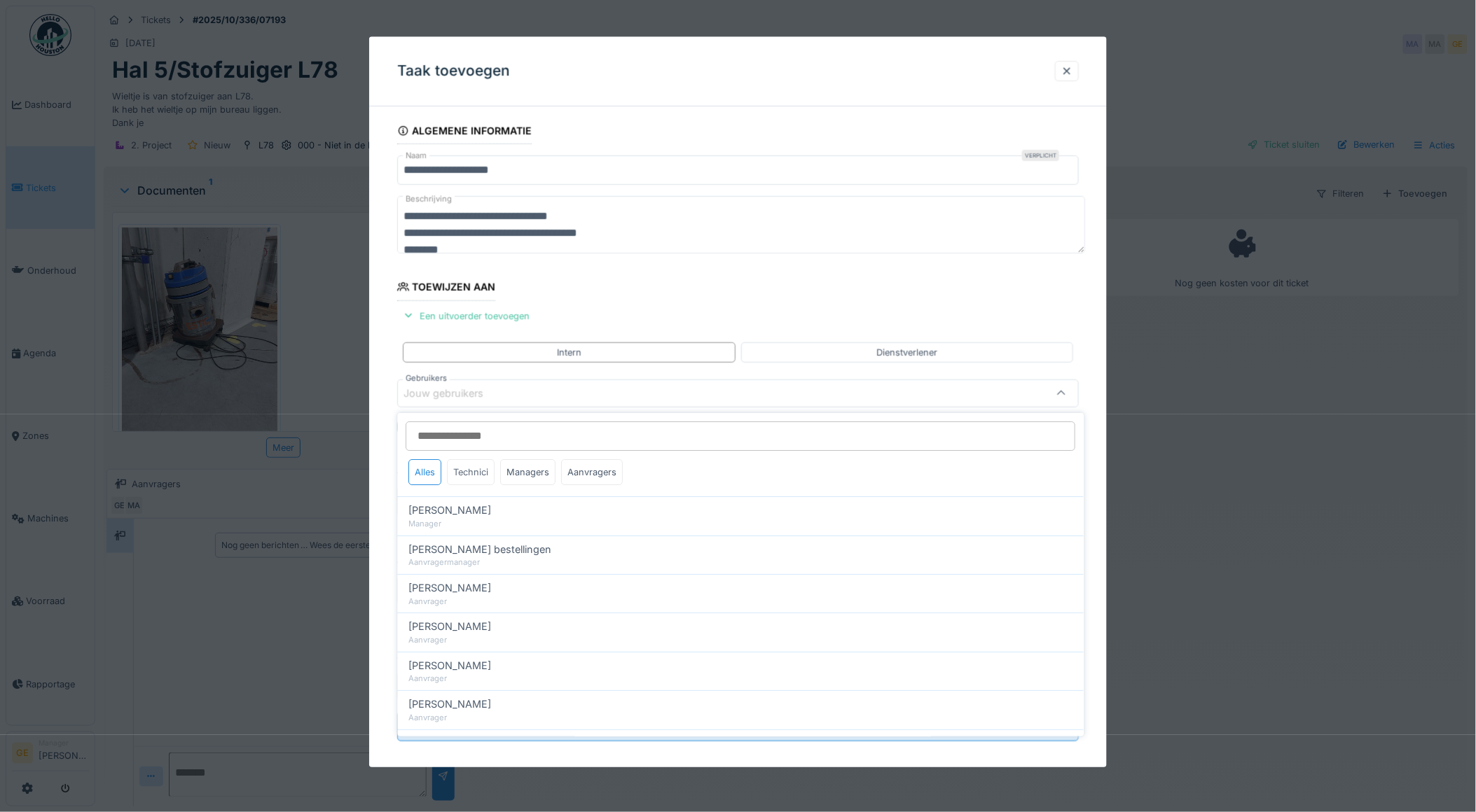
click at [473, 465] on div "Technici" at bounding box center [471, 472] width 47 height 26
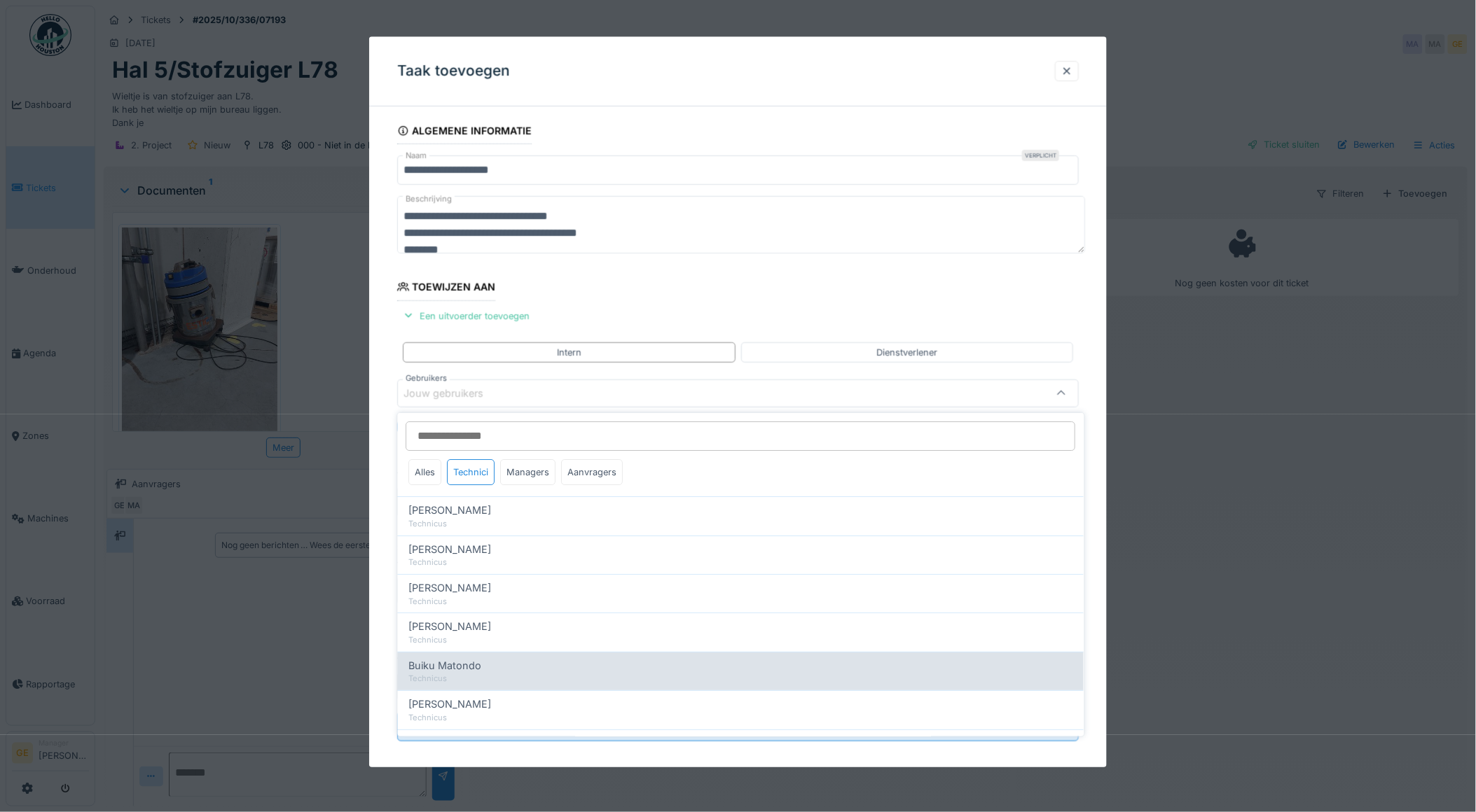
click at [454, 675] on div "Buiku Matondo Technicus" at bounding box center [742, 671] width 687 height 38
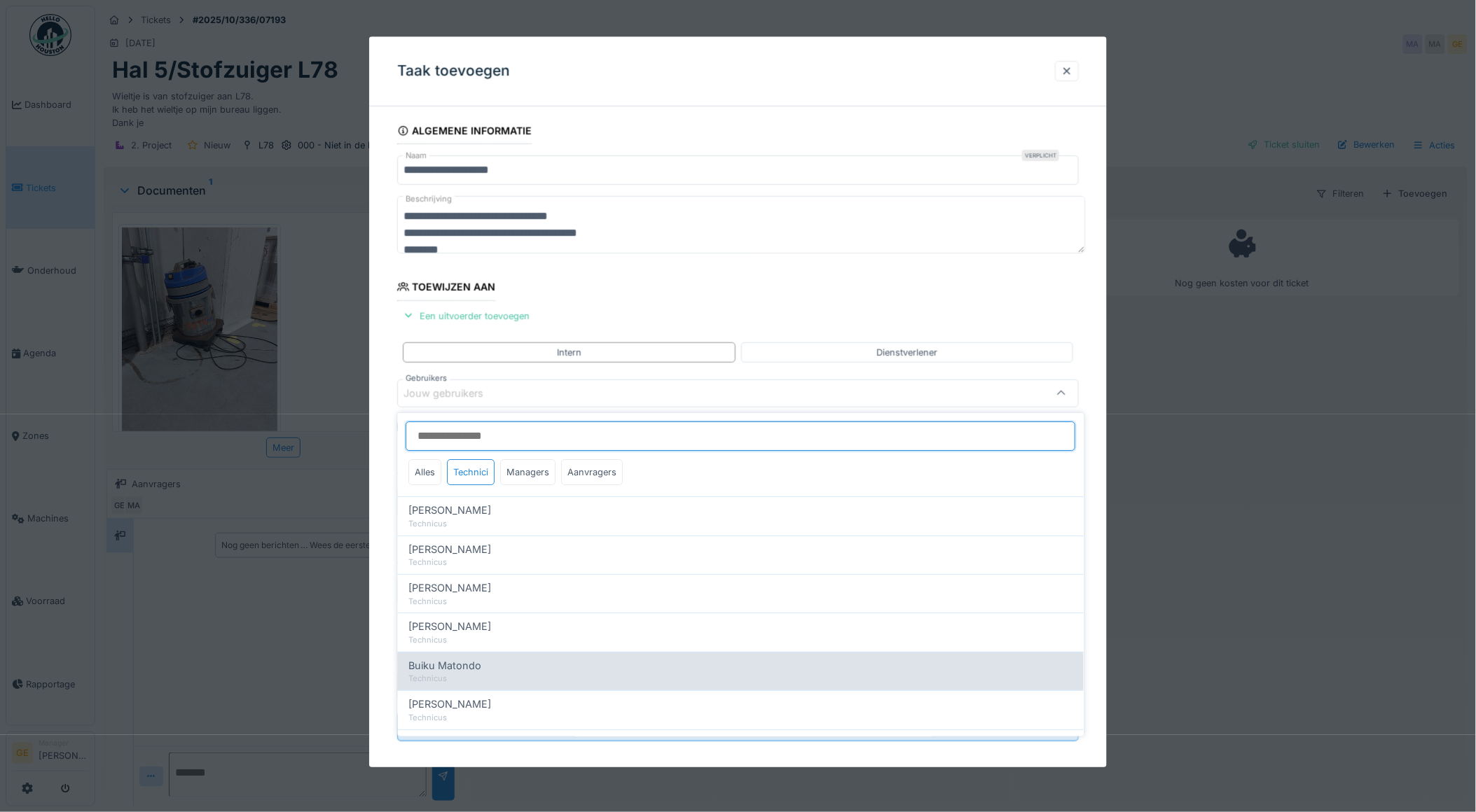
type input "****"
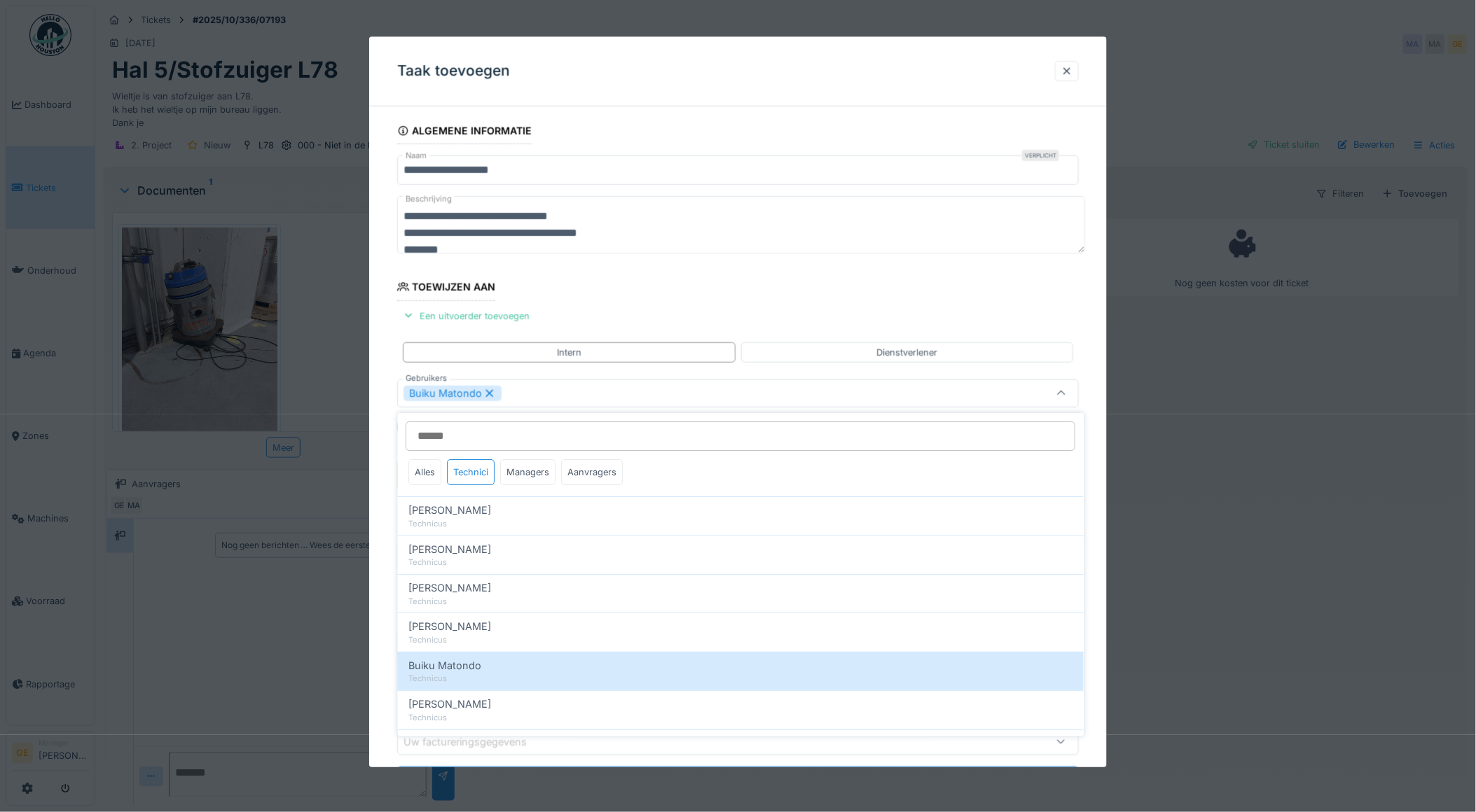
click at [698, 261] on fieldset "**********" at bounding box center [739, 463] width 682 height 690
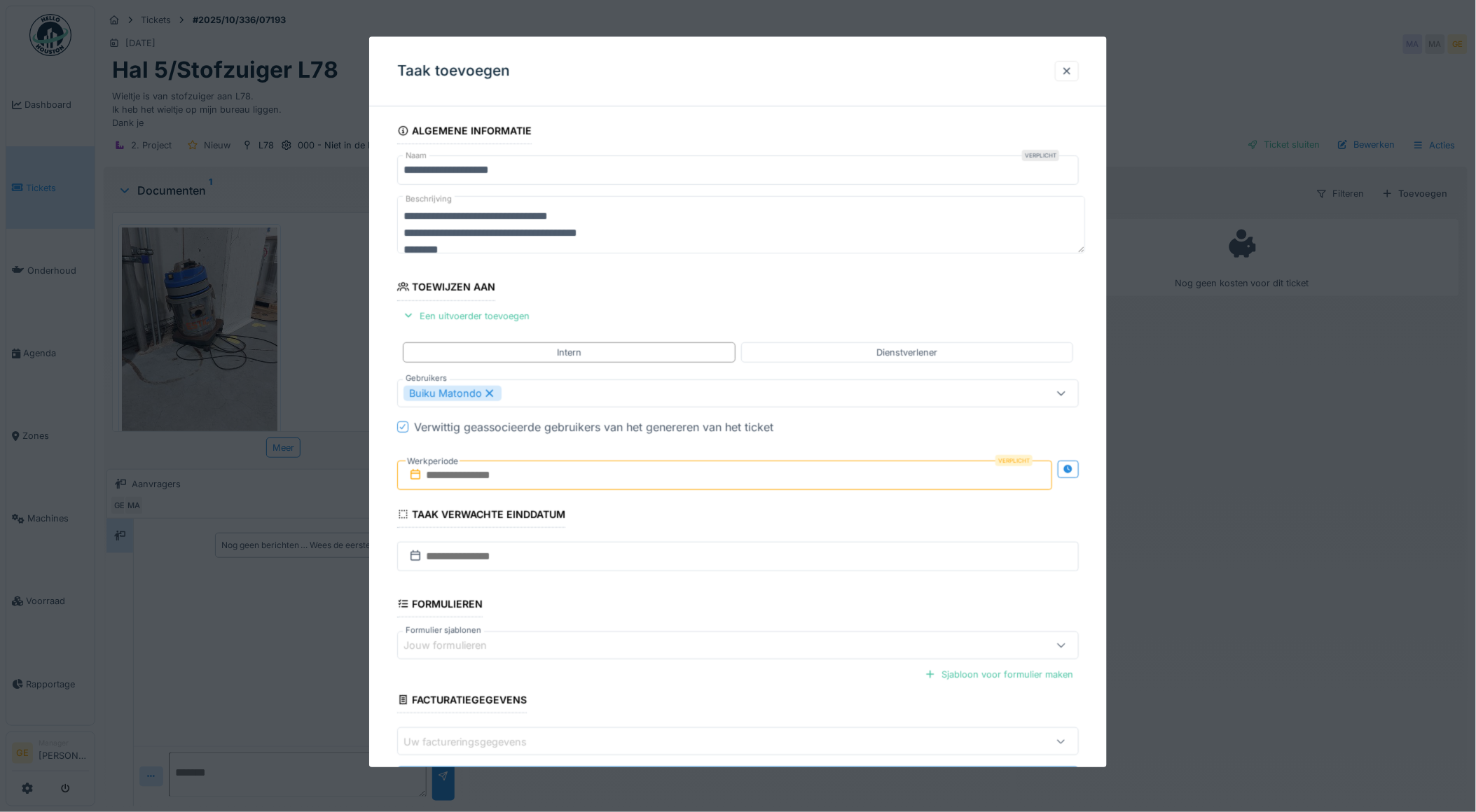
click at [526, 471] on input "text" at bounding box center [725, 475] width 656 height 29
click at [711, 608] on div "15" at bounding box center [705, 613] width 19 height 20
click at [709, 608] on div "15" at bounding box center [705, 613] width 19 height 20
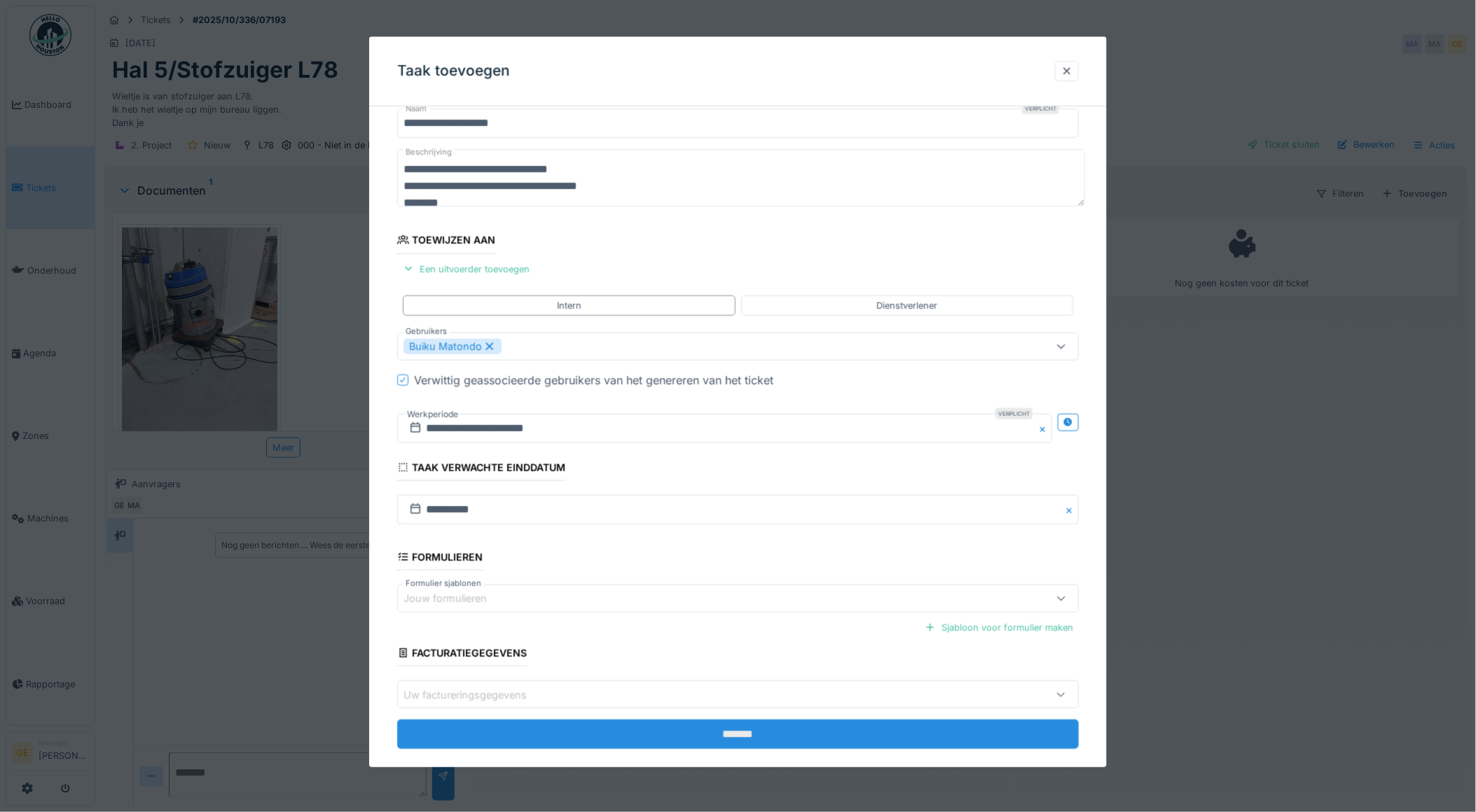
scroll to position [68, 0]
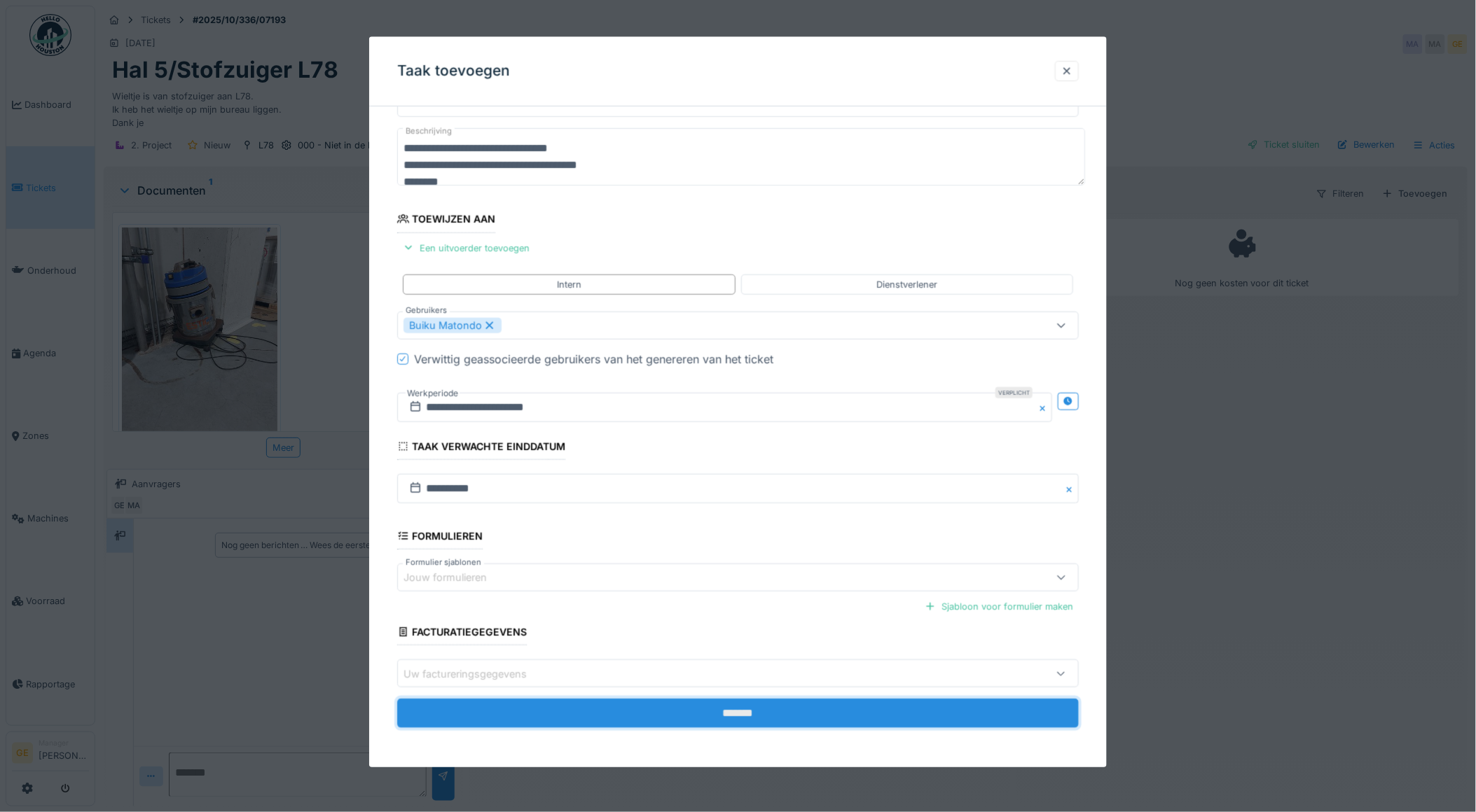
click at [534, 701] on input "*******" at bounding box center [739, 714] width 682 height 29
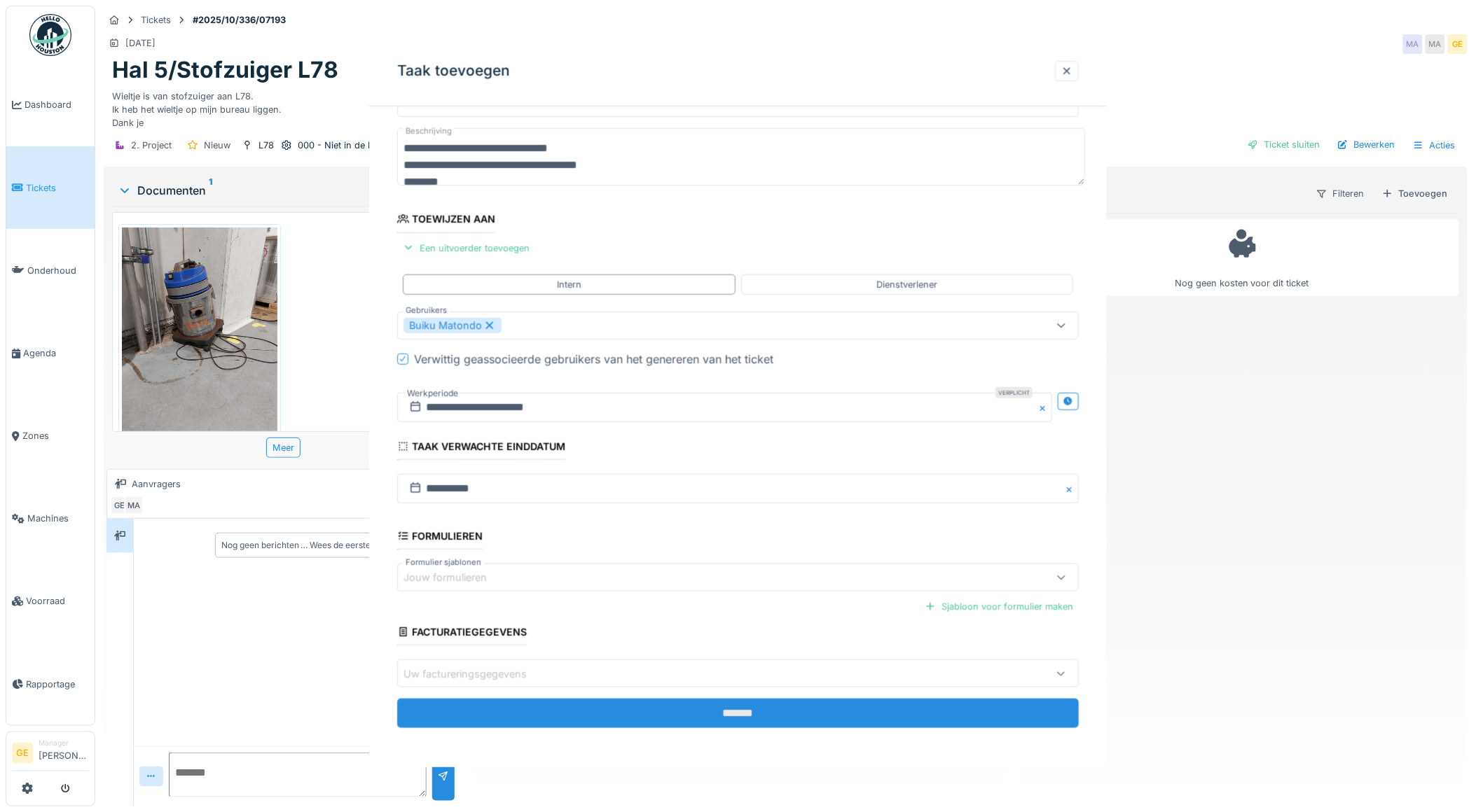
scroll to position [0, 0]
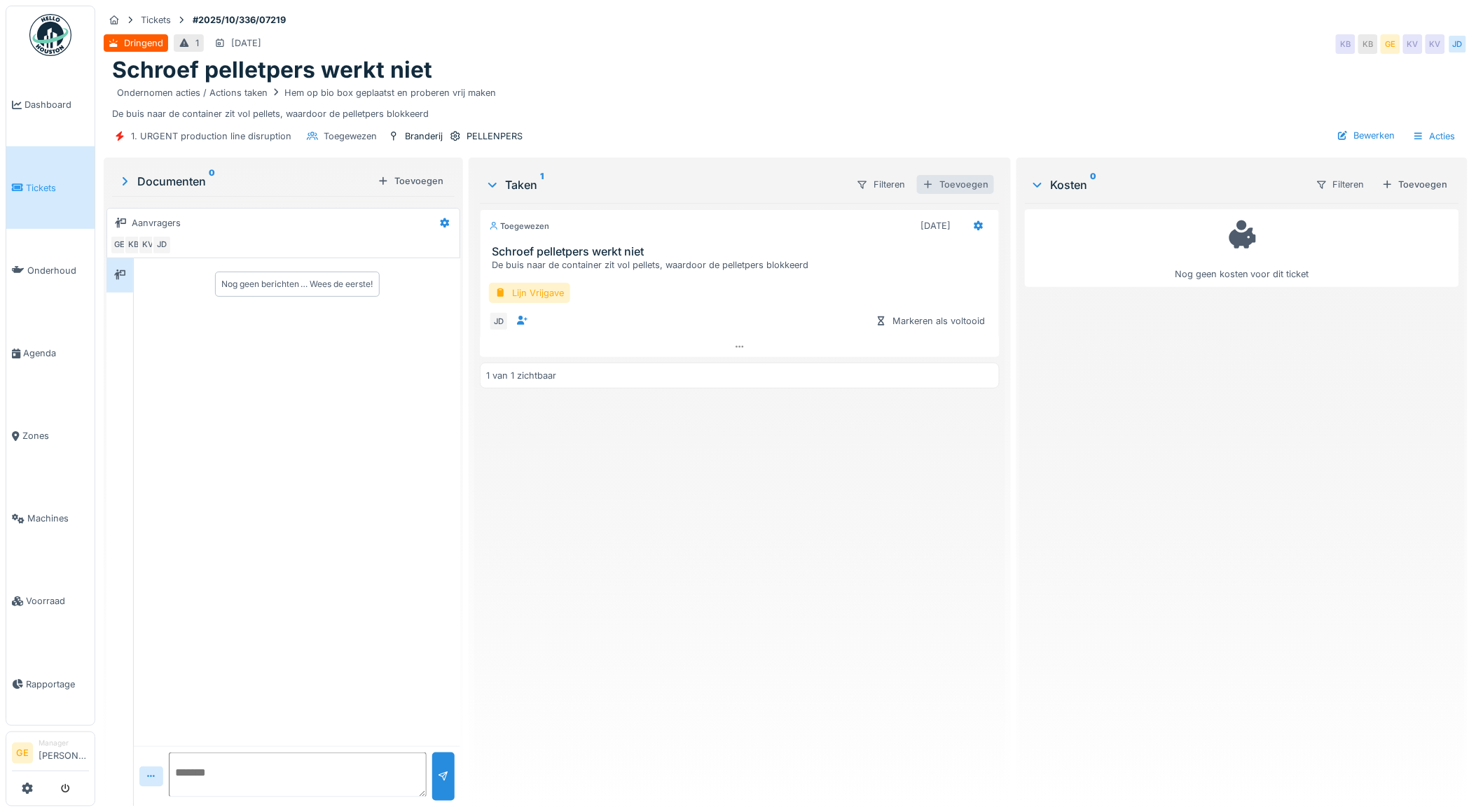
click at [967, 179] on div "Toevoegen" at bounding box center [955, 184] width 77 height 19
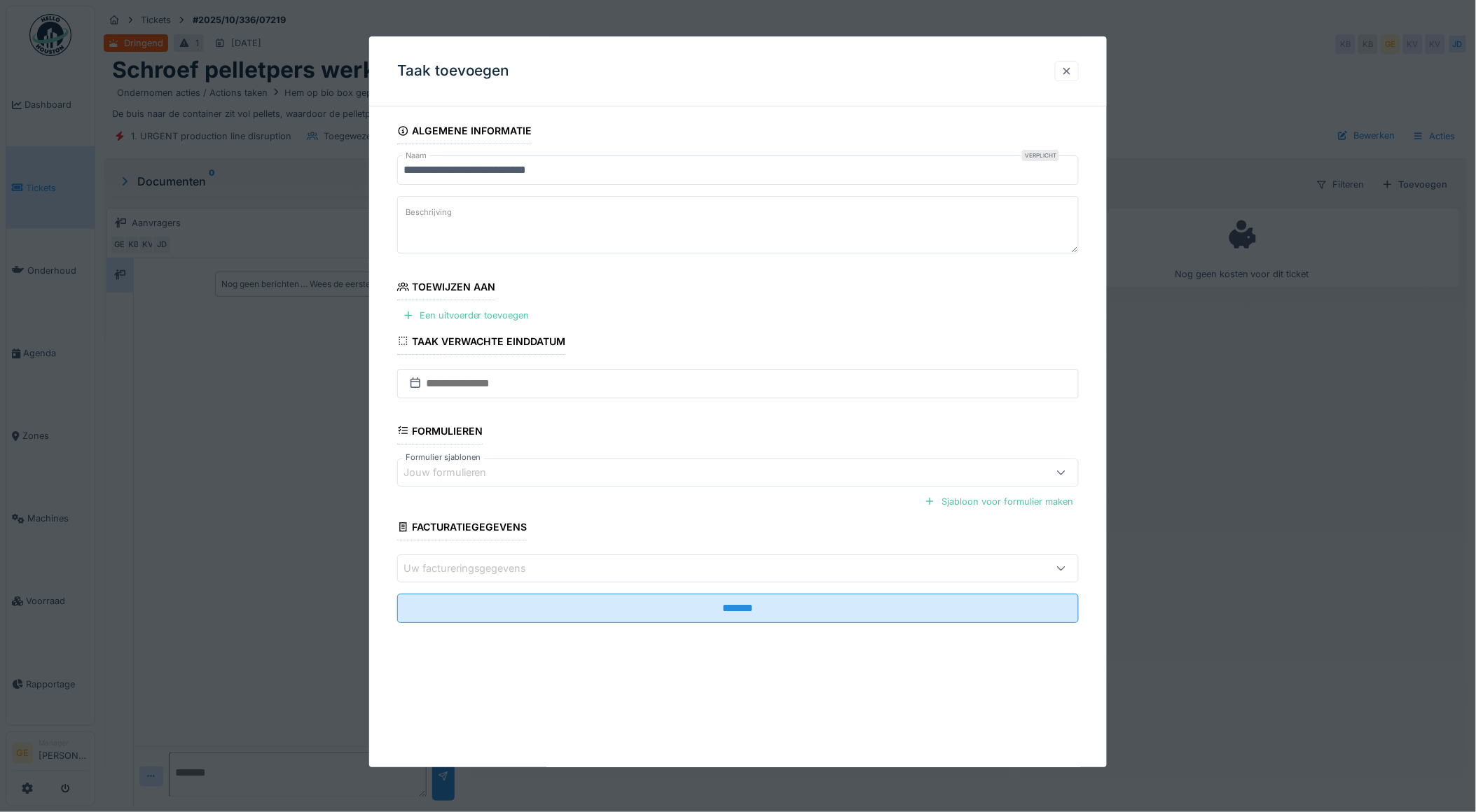
click at [1072, 67] on div at bounding box center [1066, 71] width 11 height 14
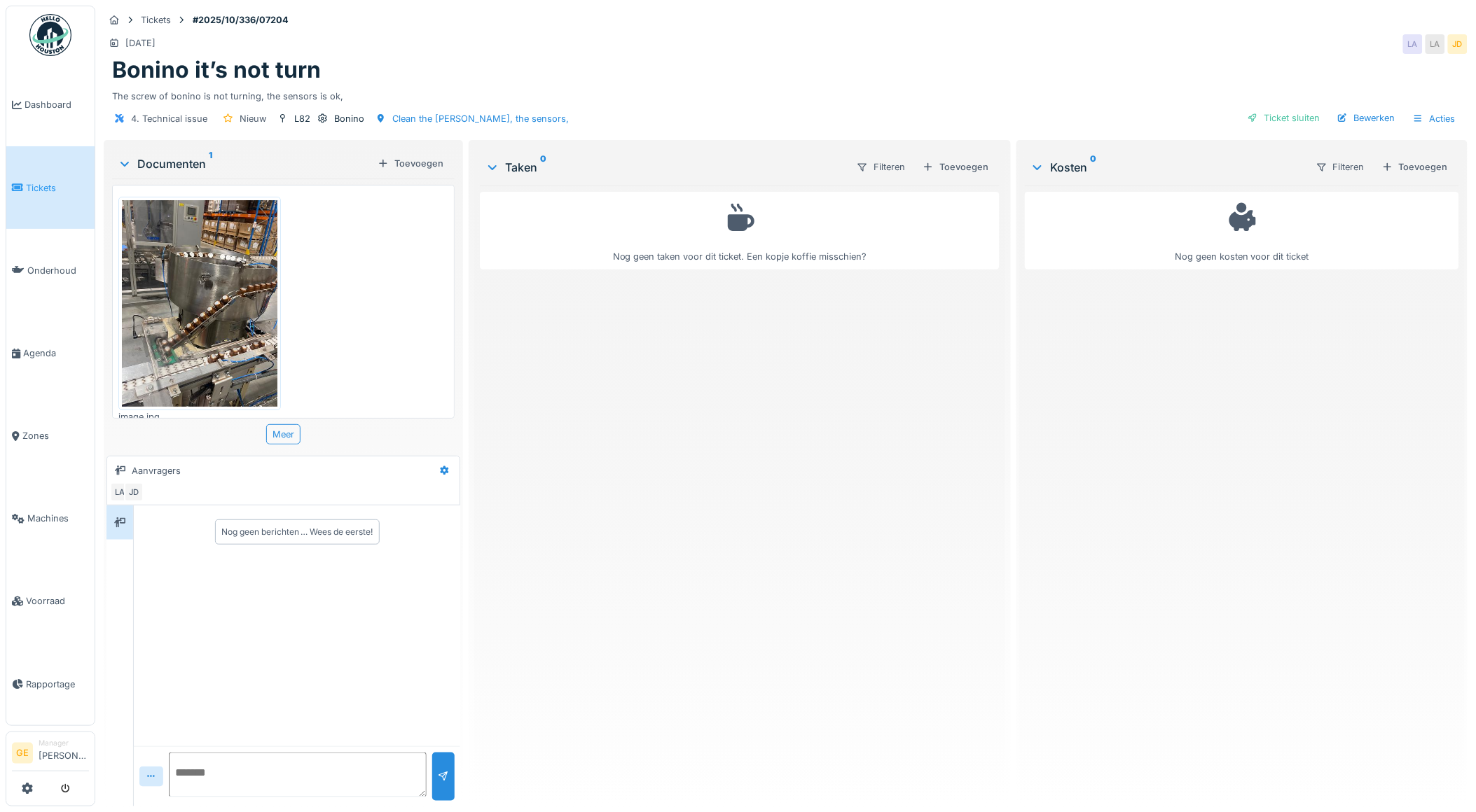
click at [194, 288] on img at bounding box center [199, 303] width 156 height 207
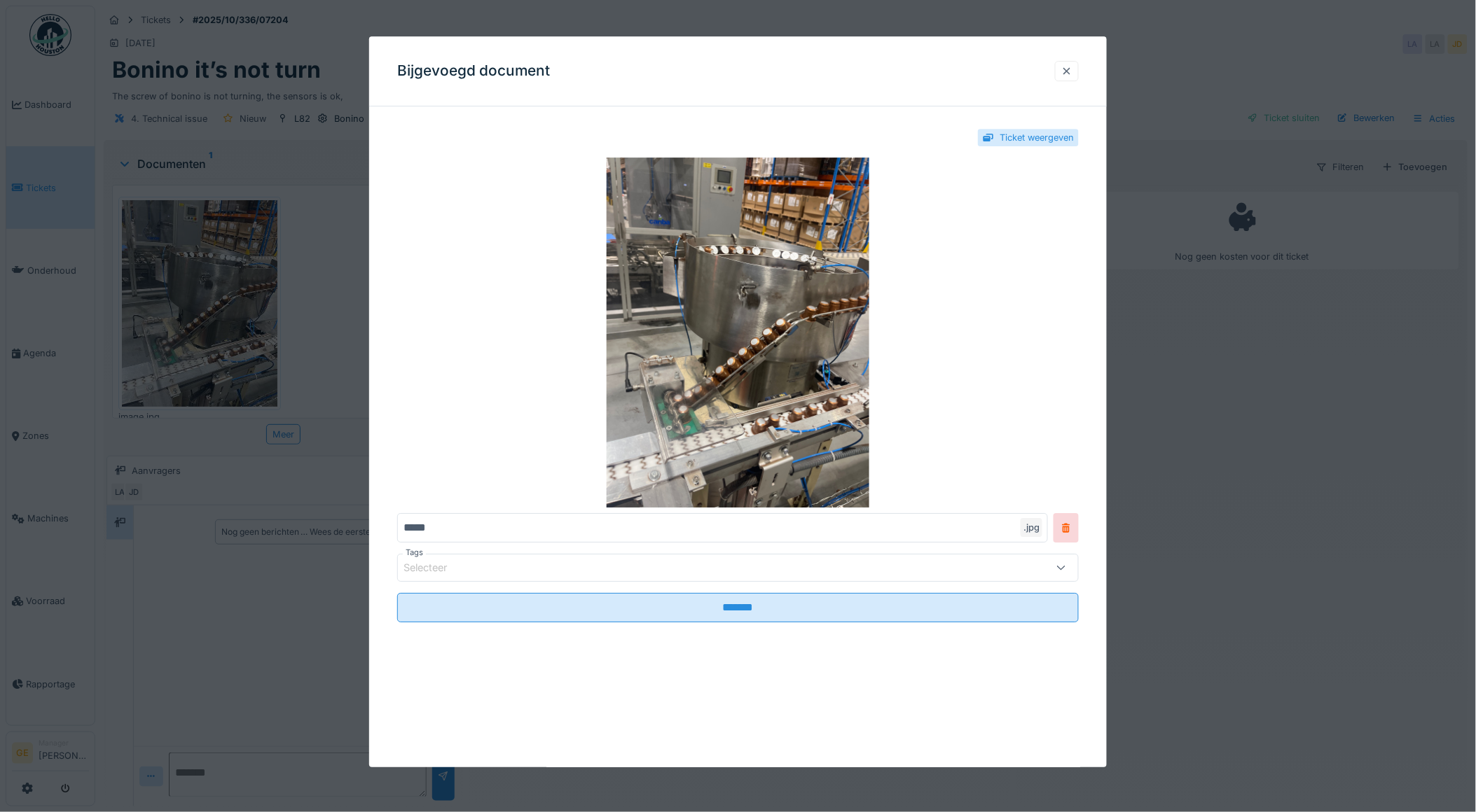
click at [1072, 67] on div at bounding box center [1066, 71] width 11 height 14
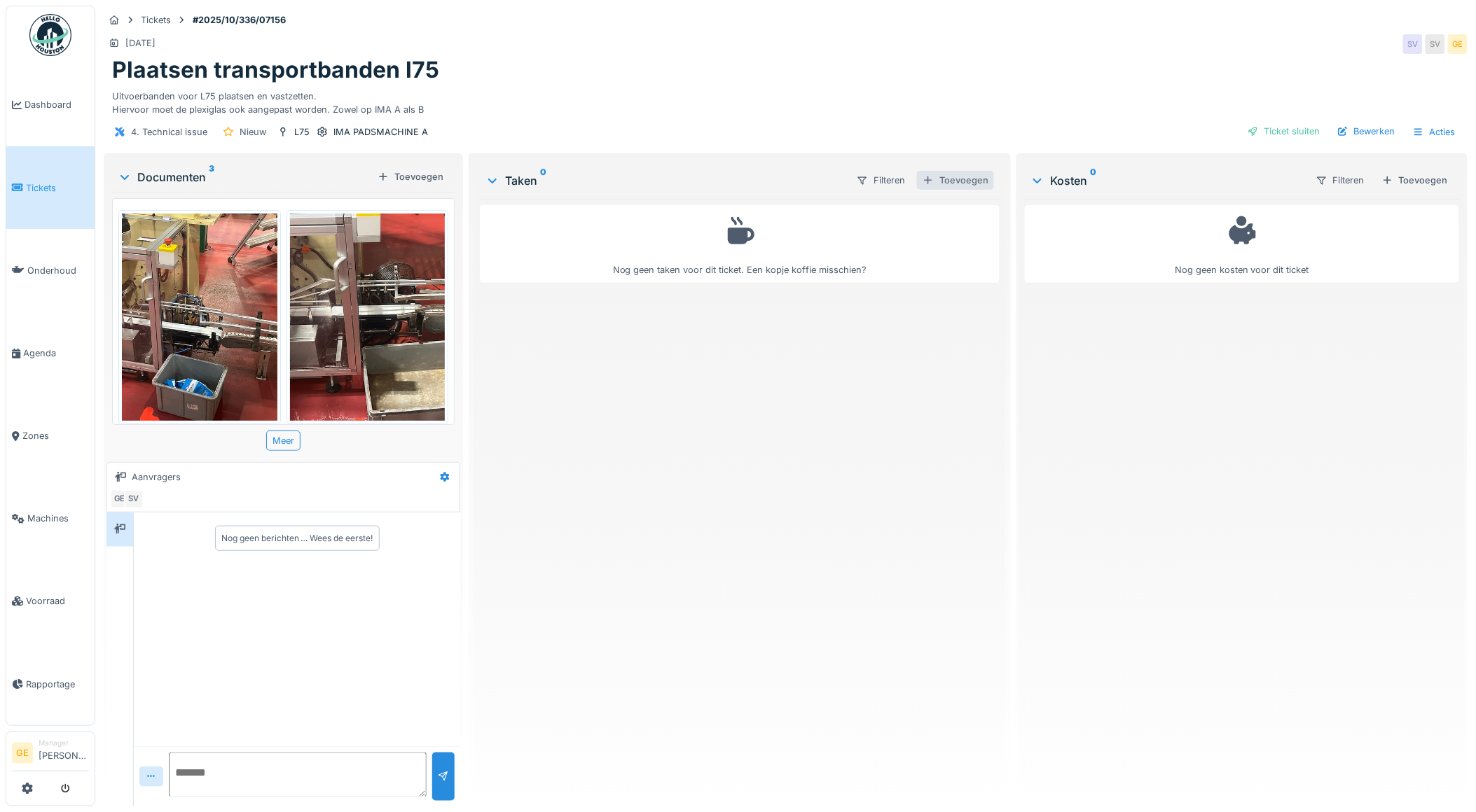
click at [966, 187] on div "Toevoegen" at bounding box center [955, 180] width 77 height 19
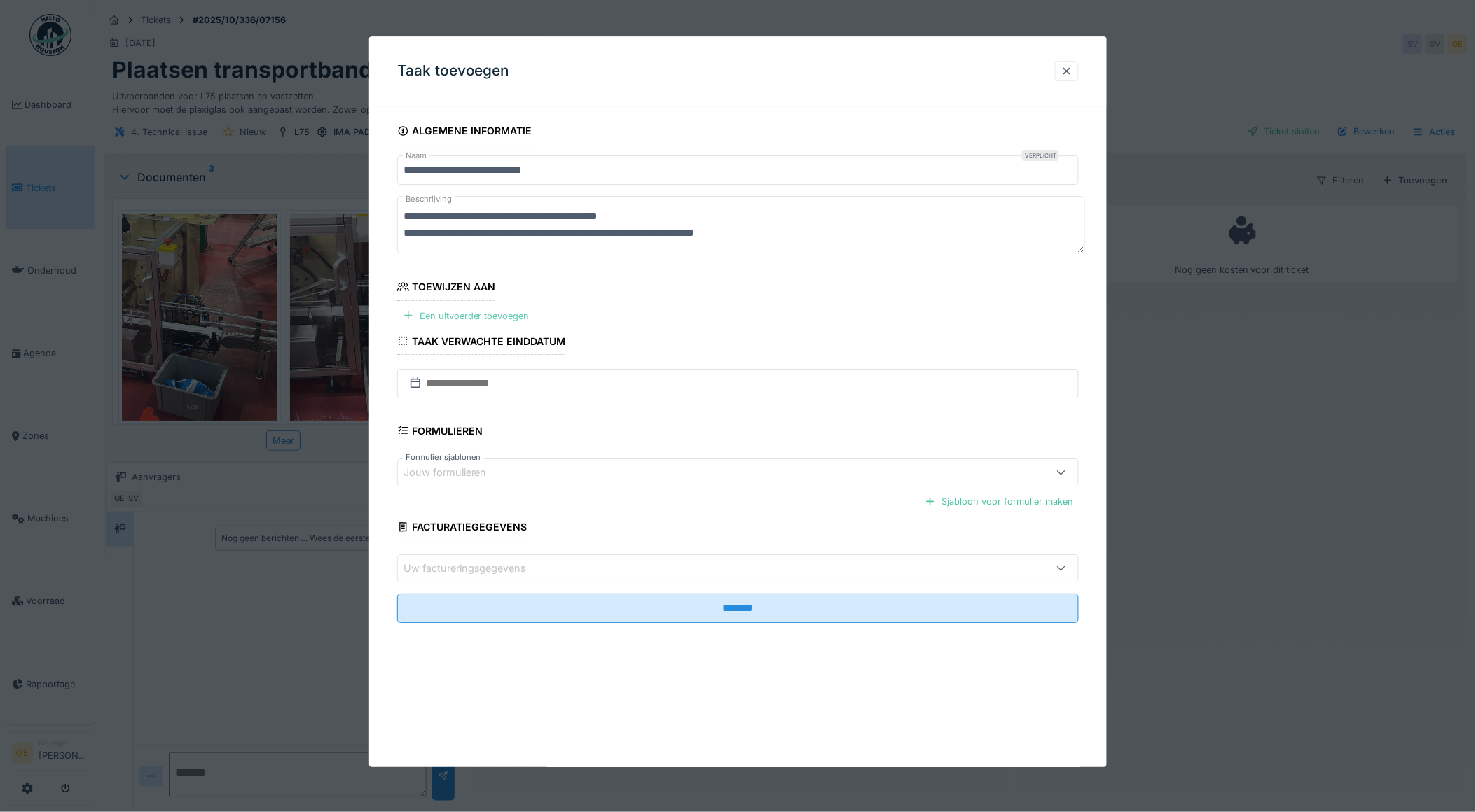
click at [481, 318] on div "Een uitvoerder toevoegen" at bounding box center [467, 315] width 138 height 19
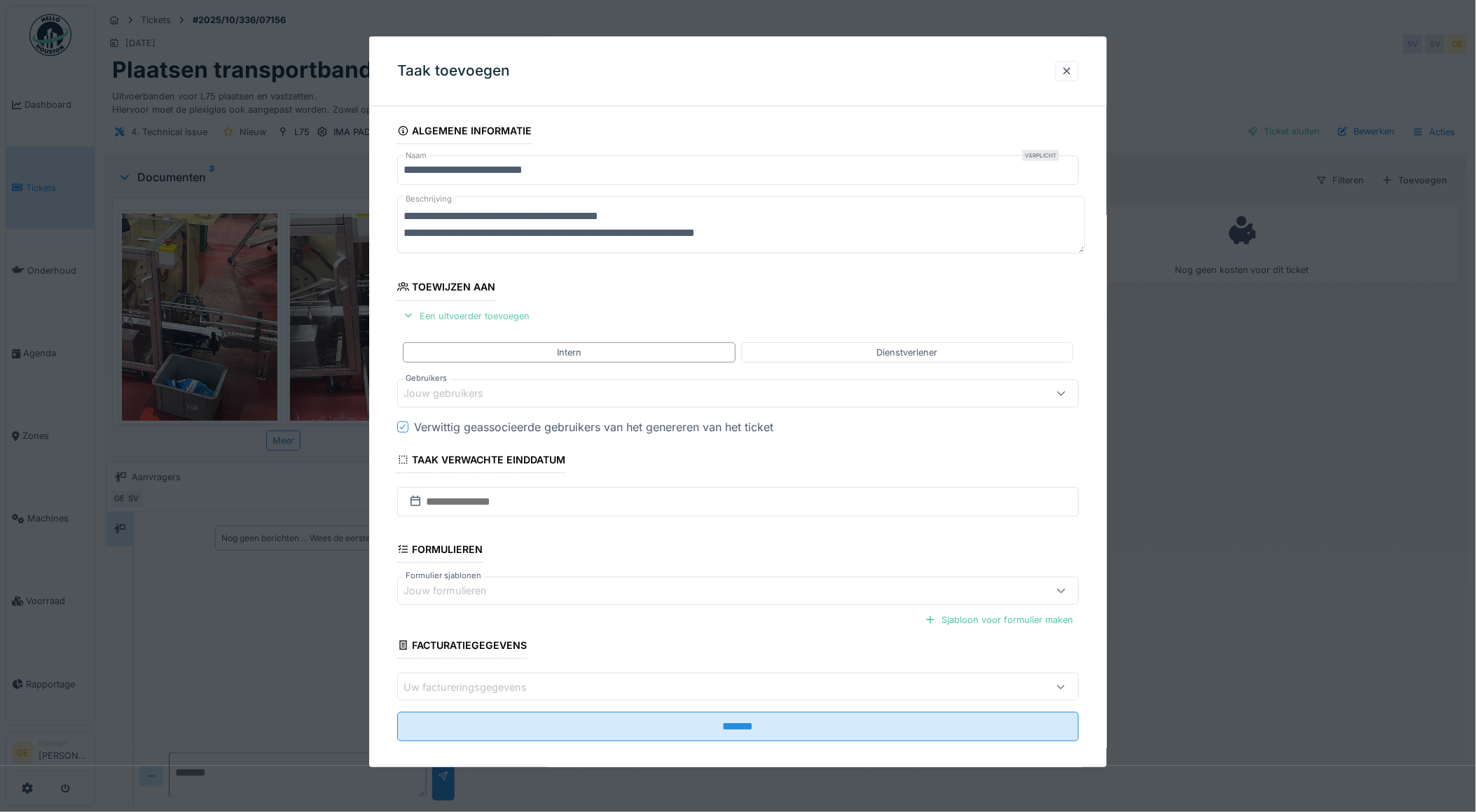
click at [506, 314] on div "Een uitvoerder toevoegen" at bounding box center [467, 315] width 138 height 19
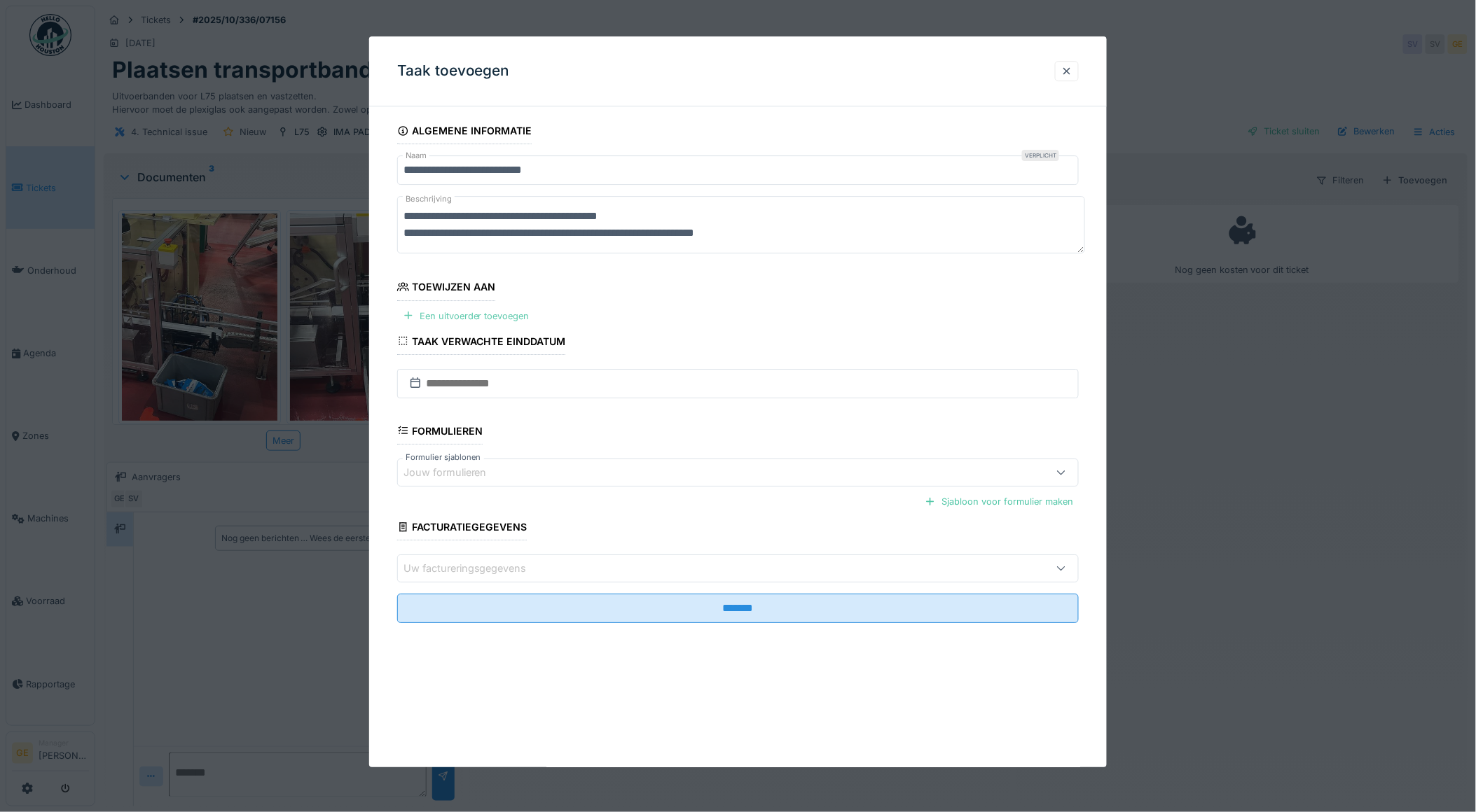
click at [502, 317] on div "Een uitvoerder toevoegen" at bounding box center [467, 315] width 138 height 19
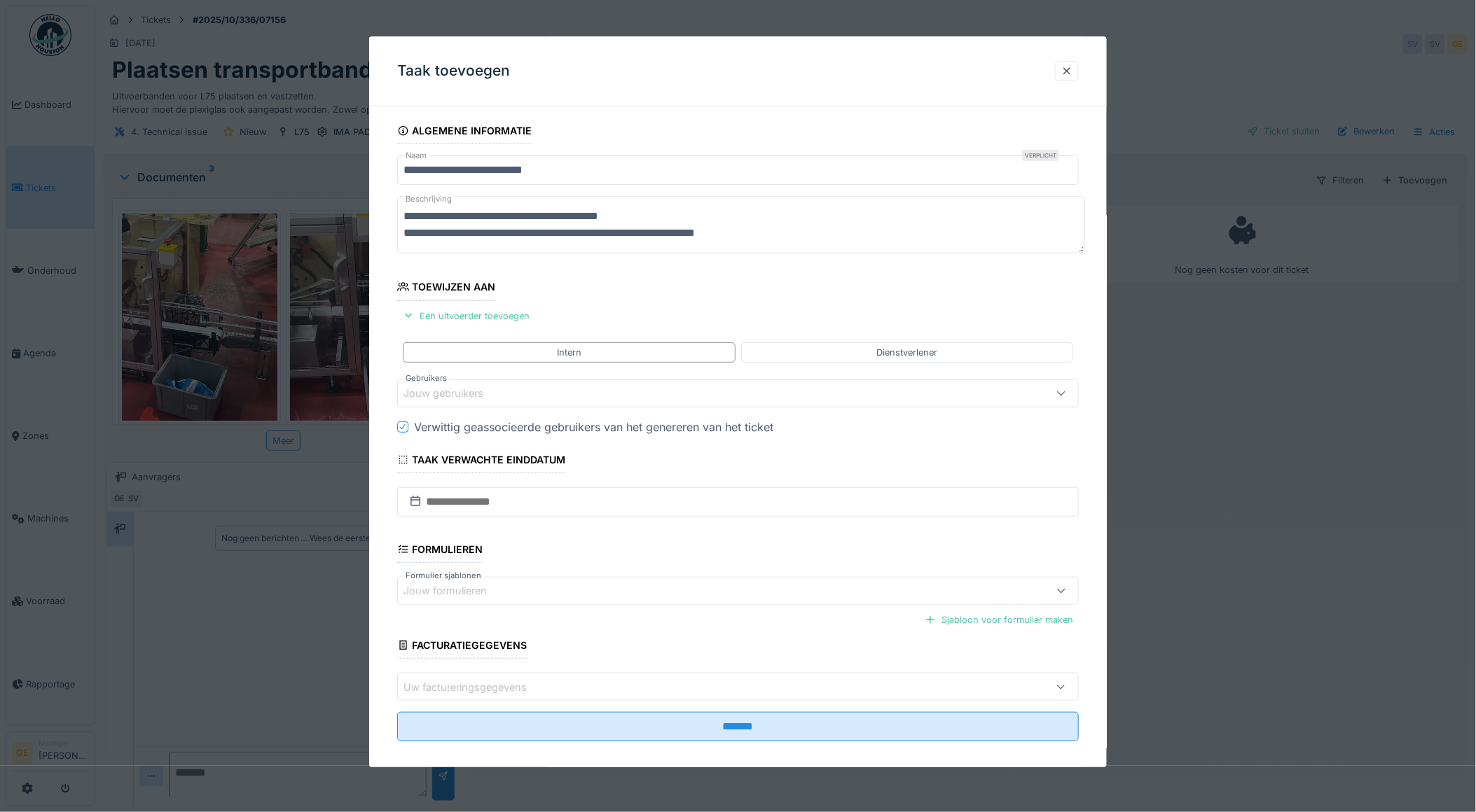
click at [472, 394] on div "Jouw gebruikers" at bounding box center [453, 394] width 99 height 16
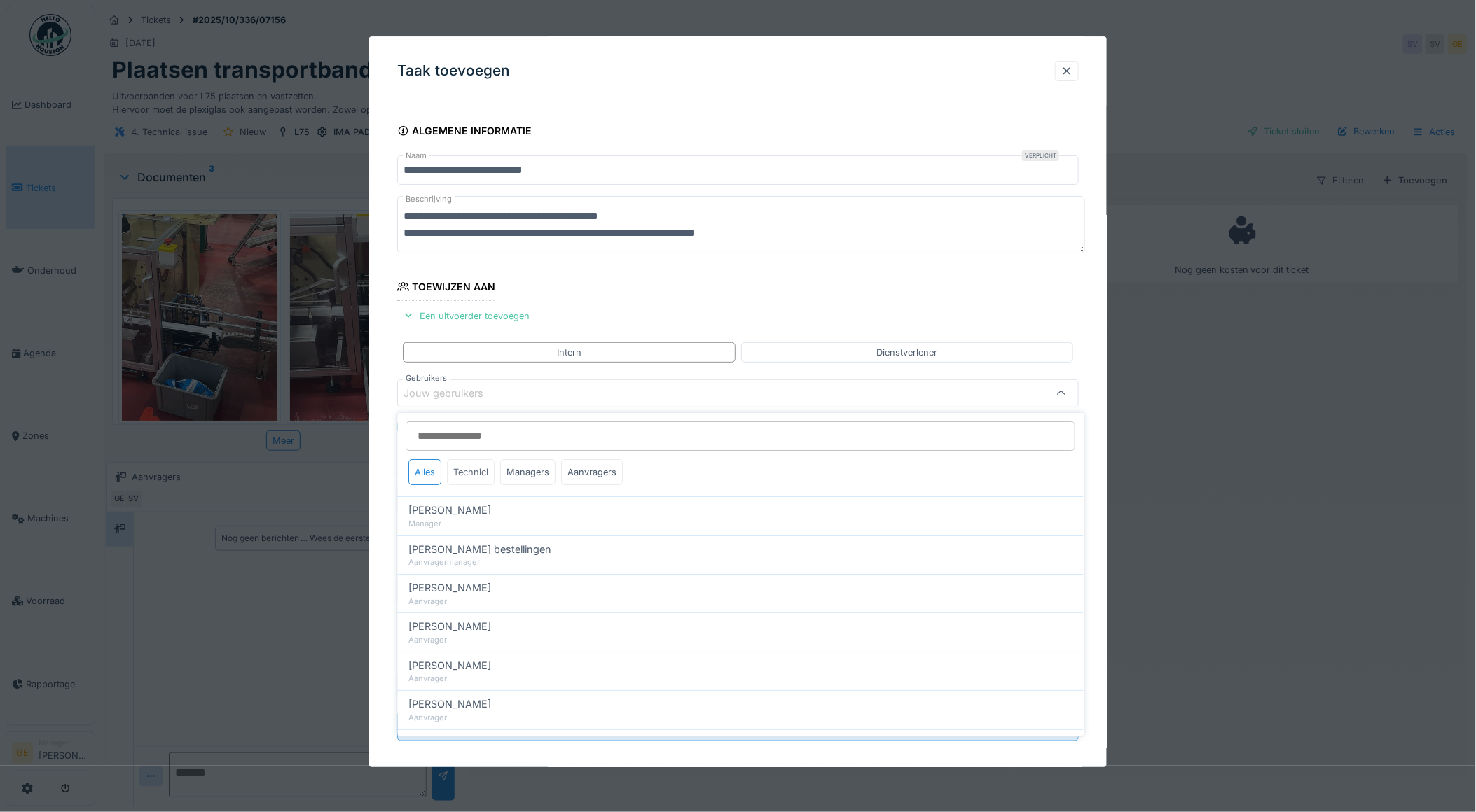
click at [481, 469] on div "Technici" at bounding box center [471, 472] width 47 height 26
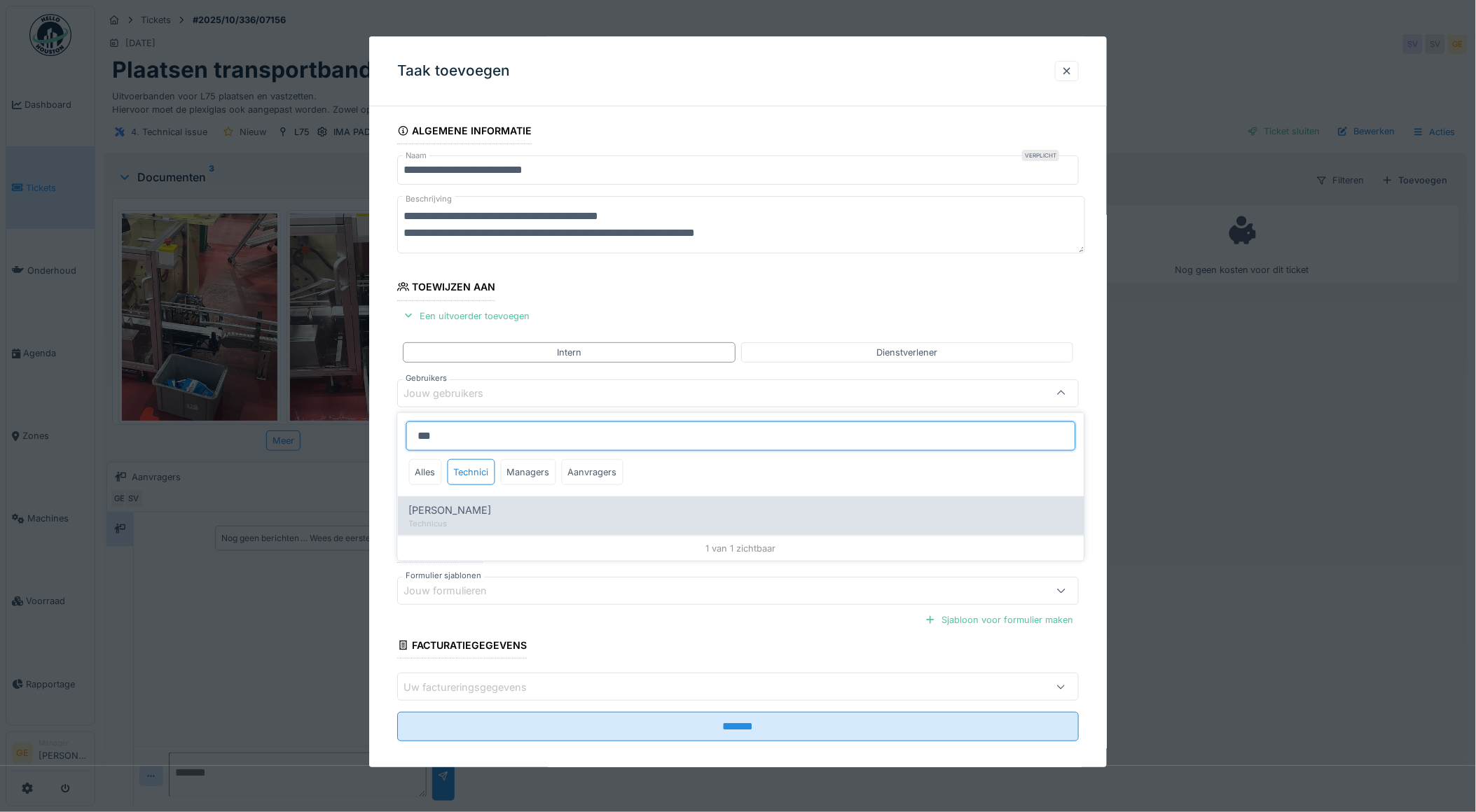
type input "***"
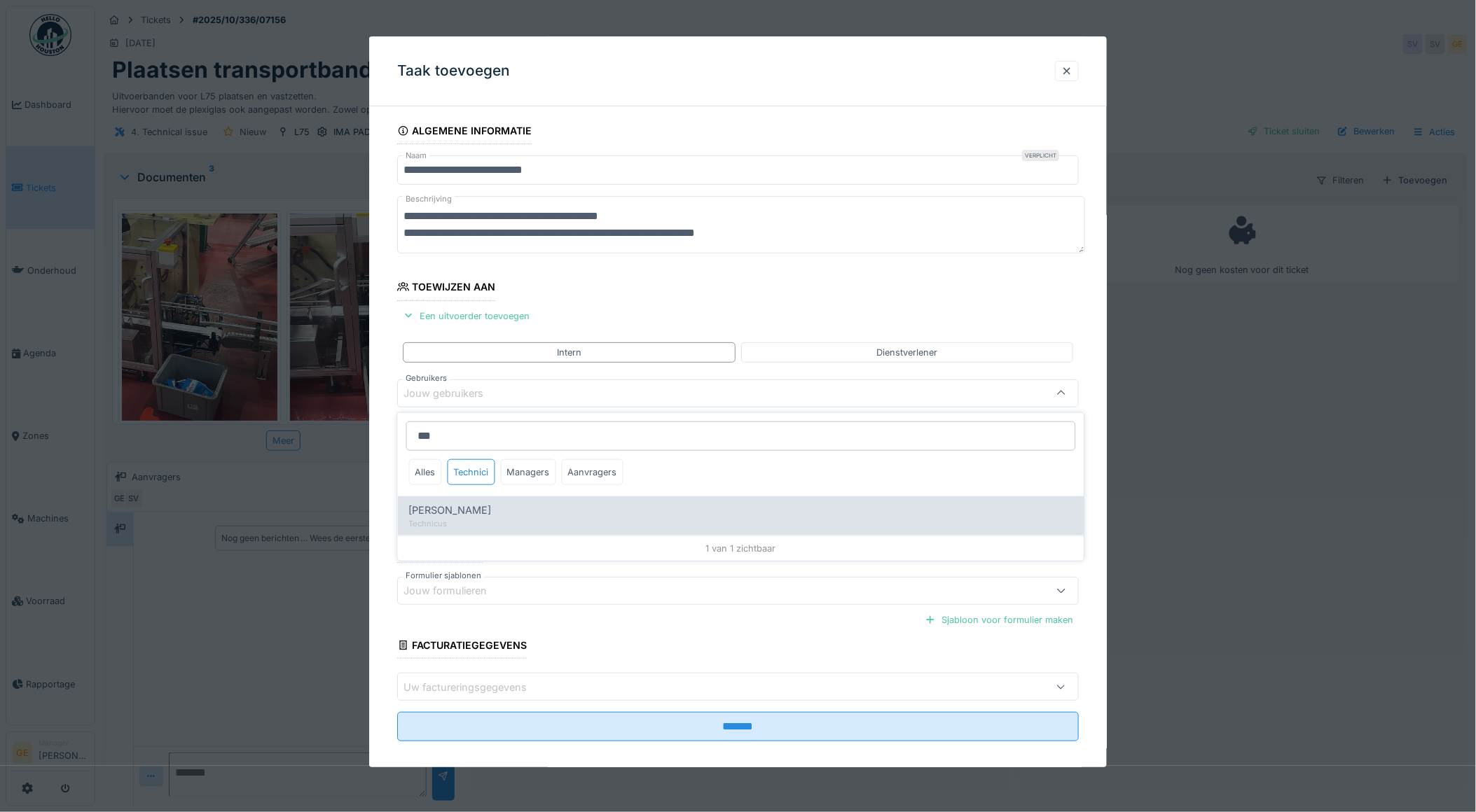
click at [474, 520] on div "Technicus" at bounding box center [741, 524] width 664 height 12
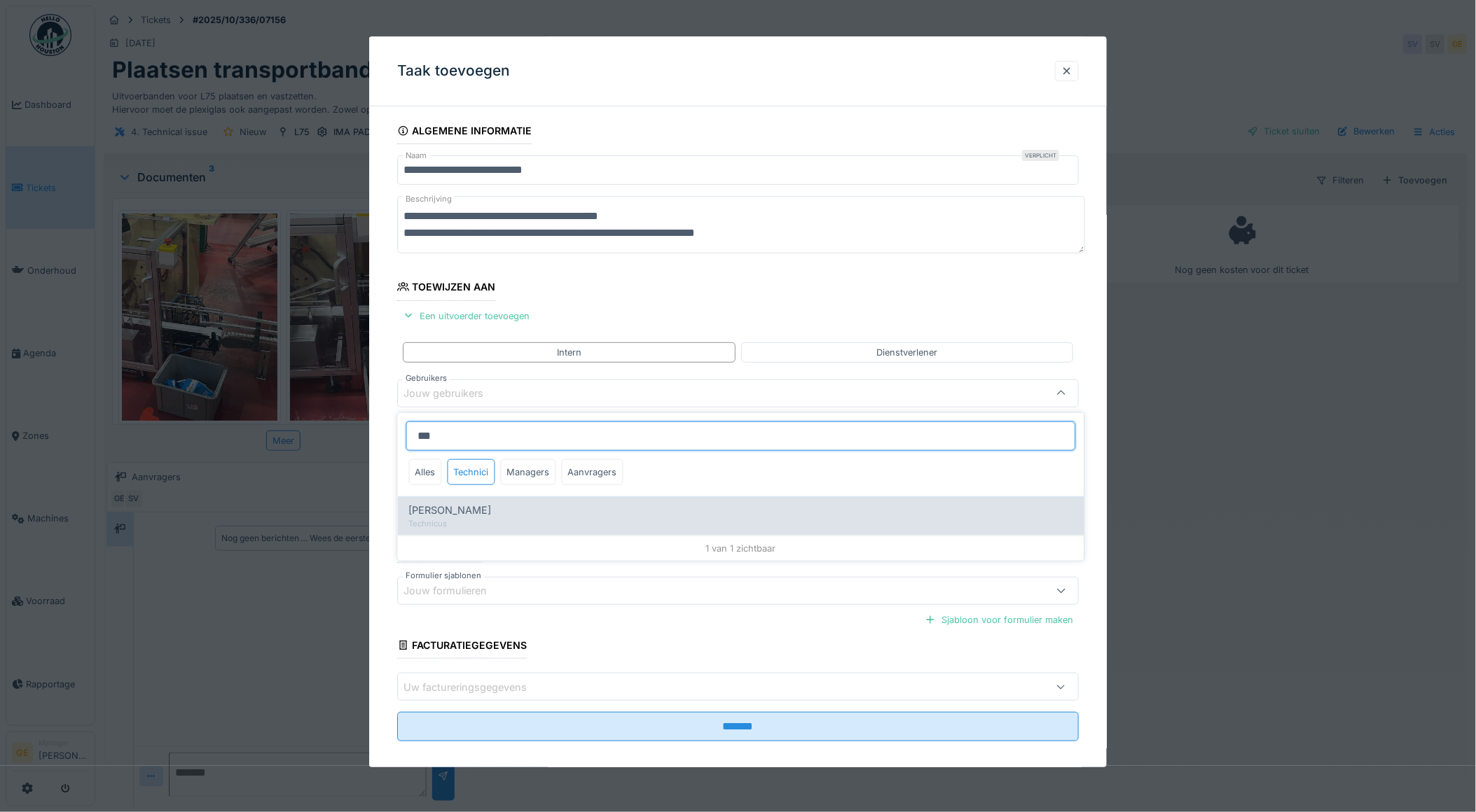
type input "*****"
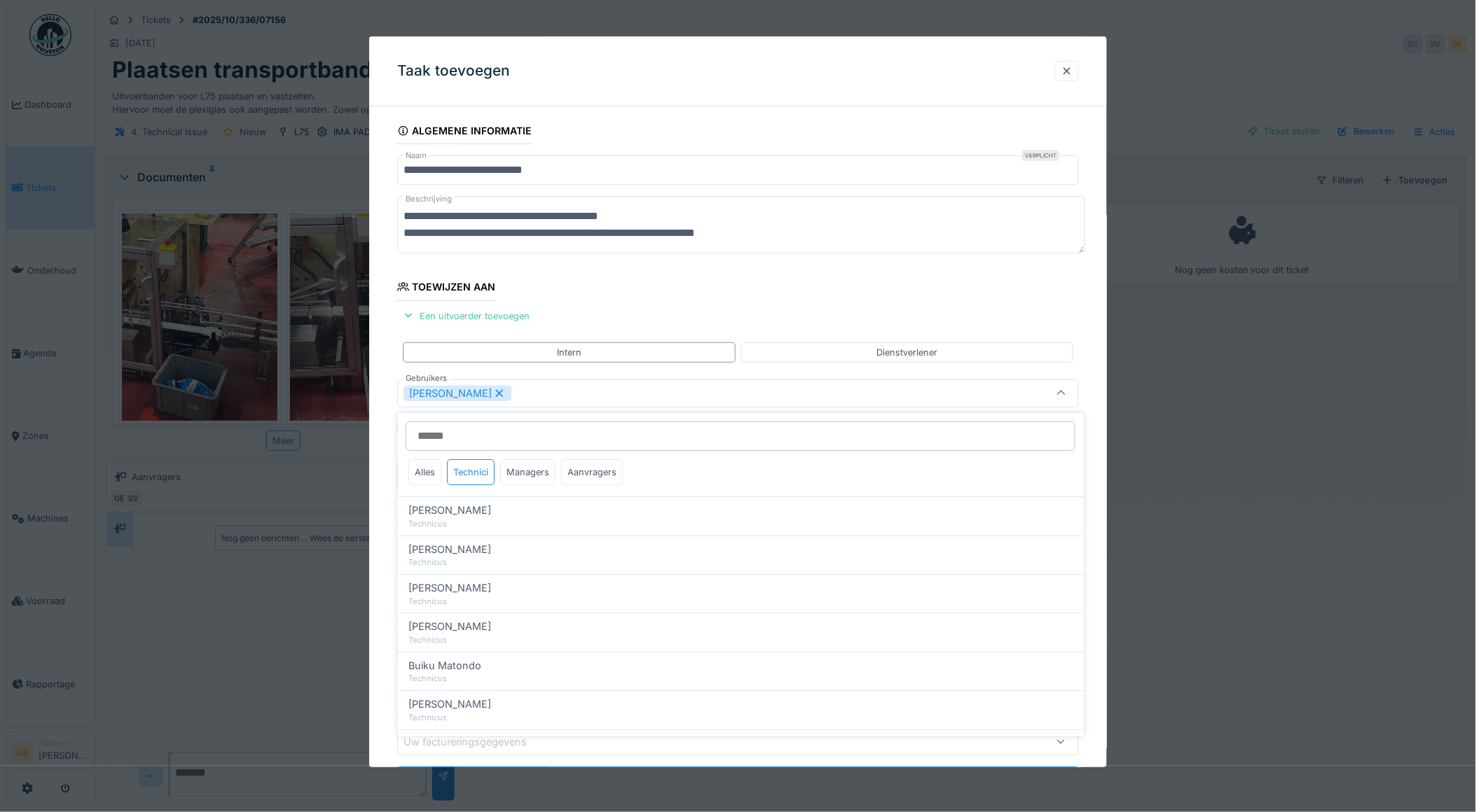
click at [585, 315] on fieldset "**********" at bounding box center [739, 463] width 682 height 690
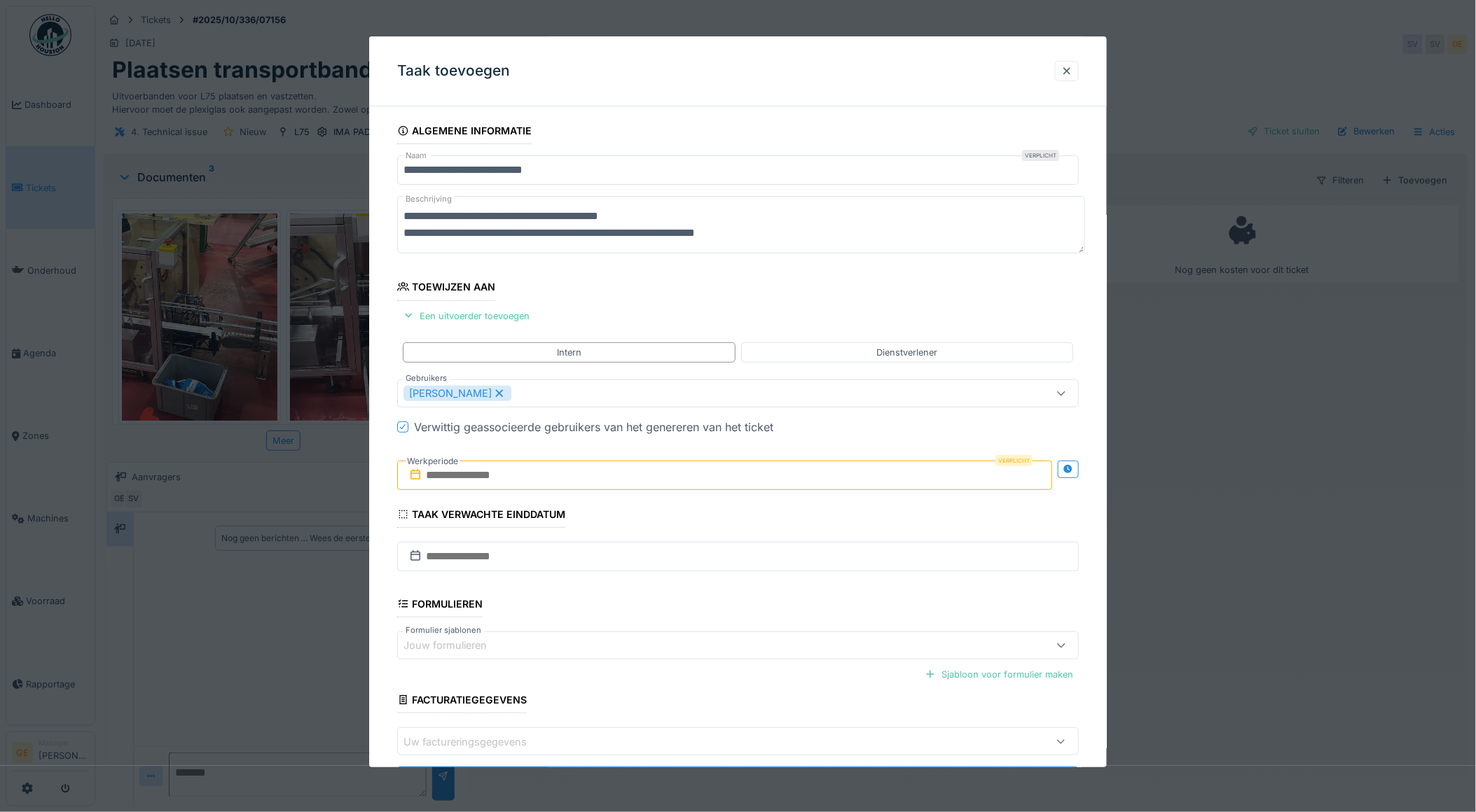
click at [488, 479] on input "text" at bounding box center [725, 475] width 656 height 29
click at [688, 614] on div "14" at bounding box center [682, 613] width 19 height 19
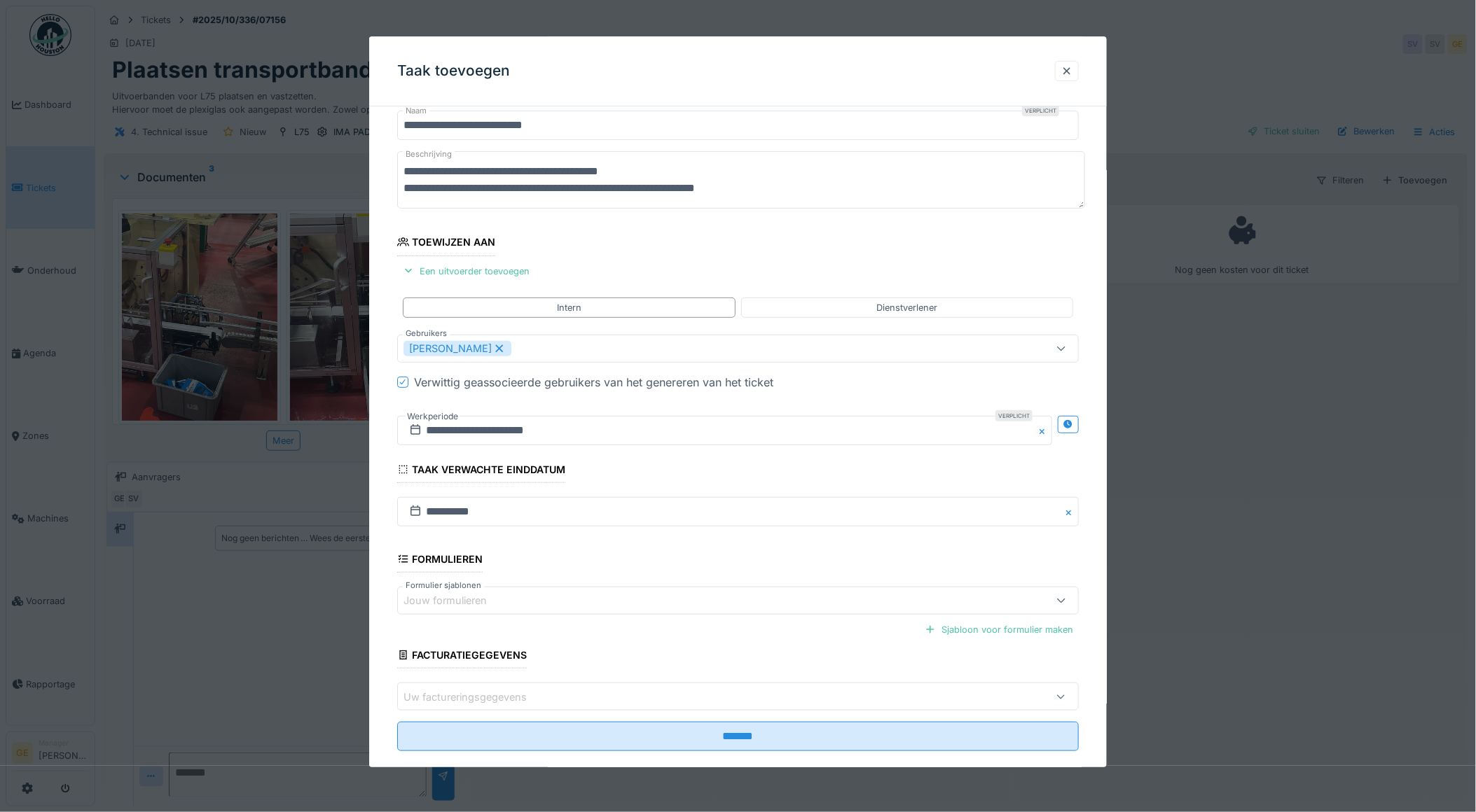
scroll to position [68, 0]
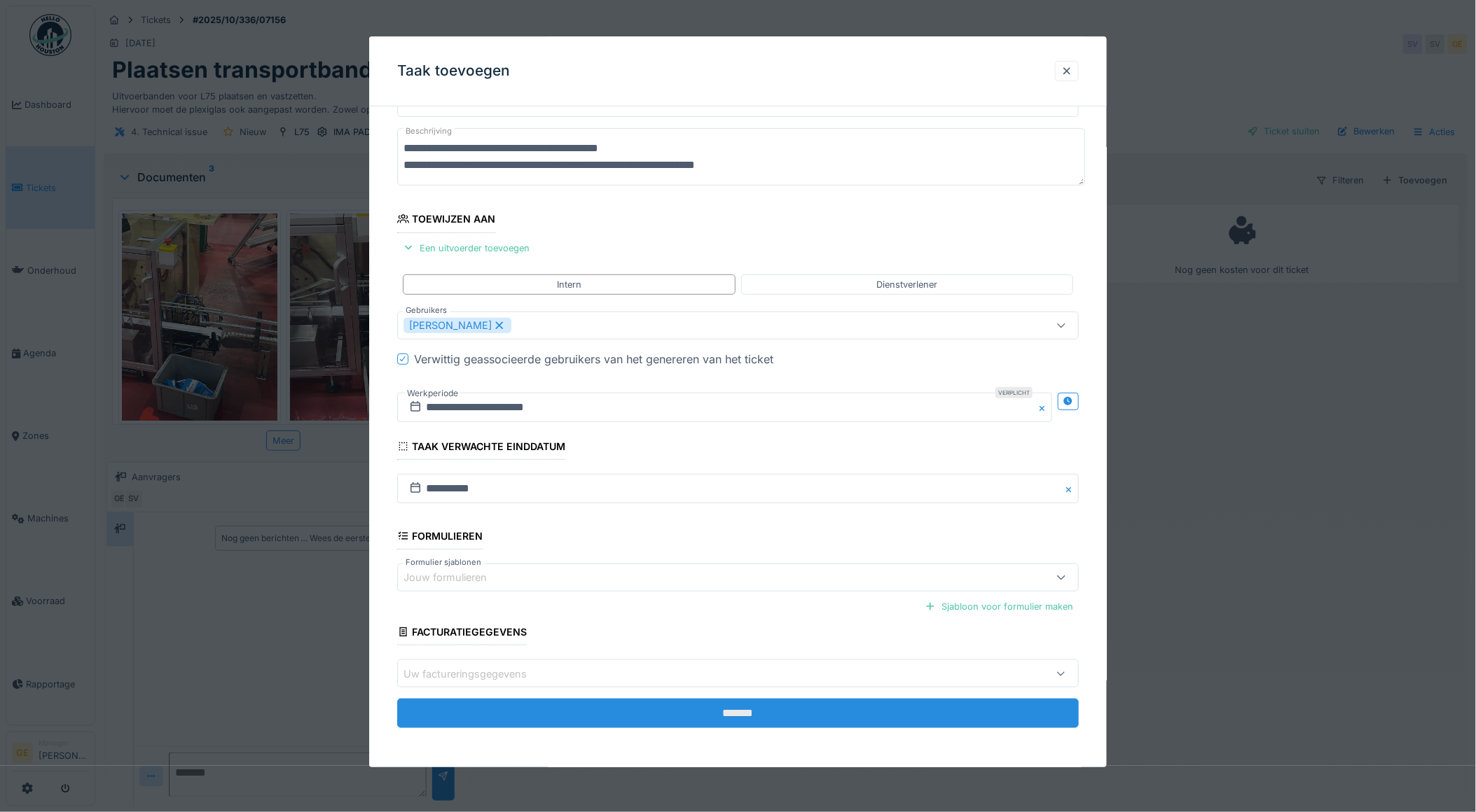
click at [621, 726] on input "*******" at bounding box center [739, 714] width 682 height 29
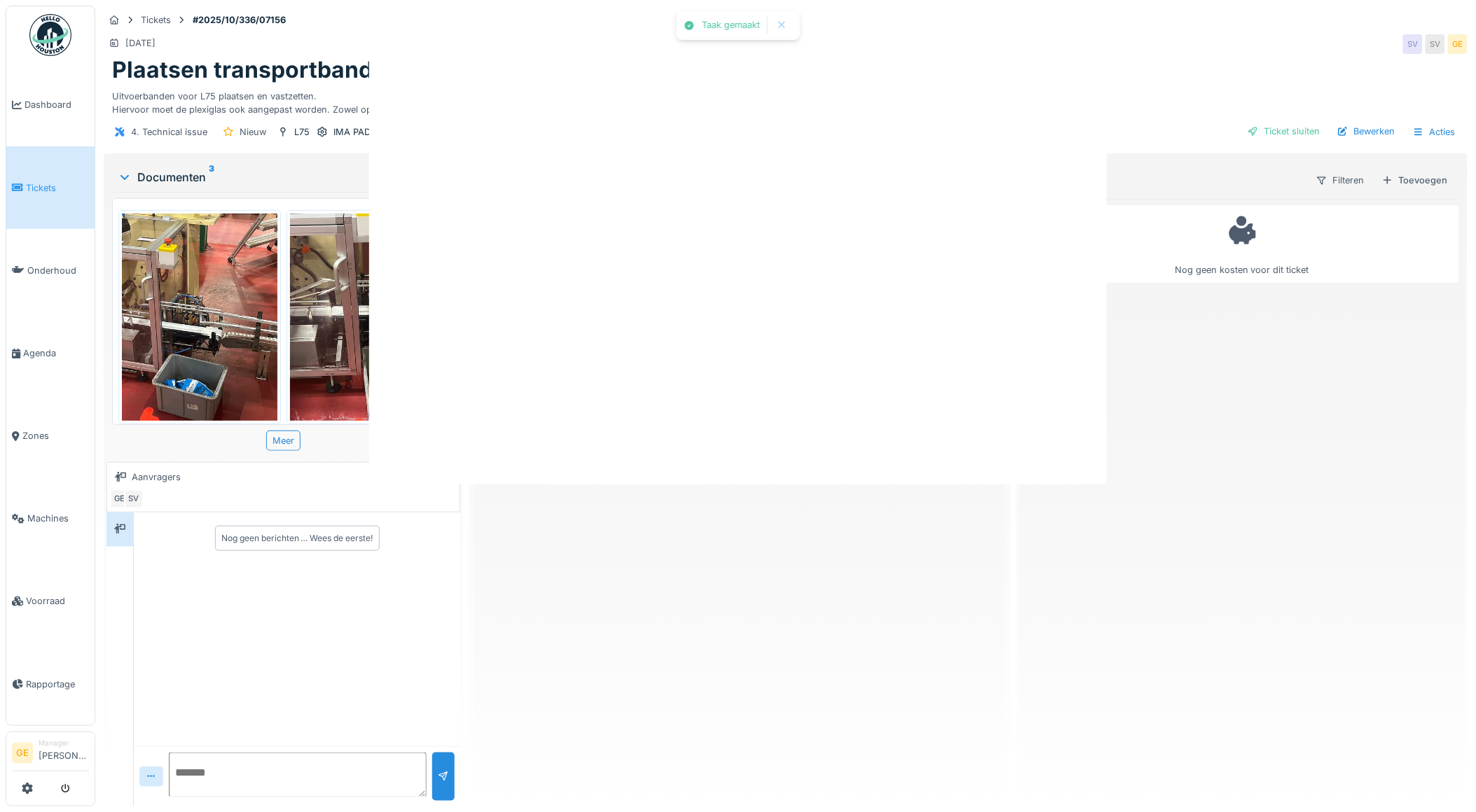
scroll to position [0, 0]
